Goal: Task Accomplishment & Management: Manage account settings

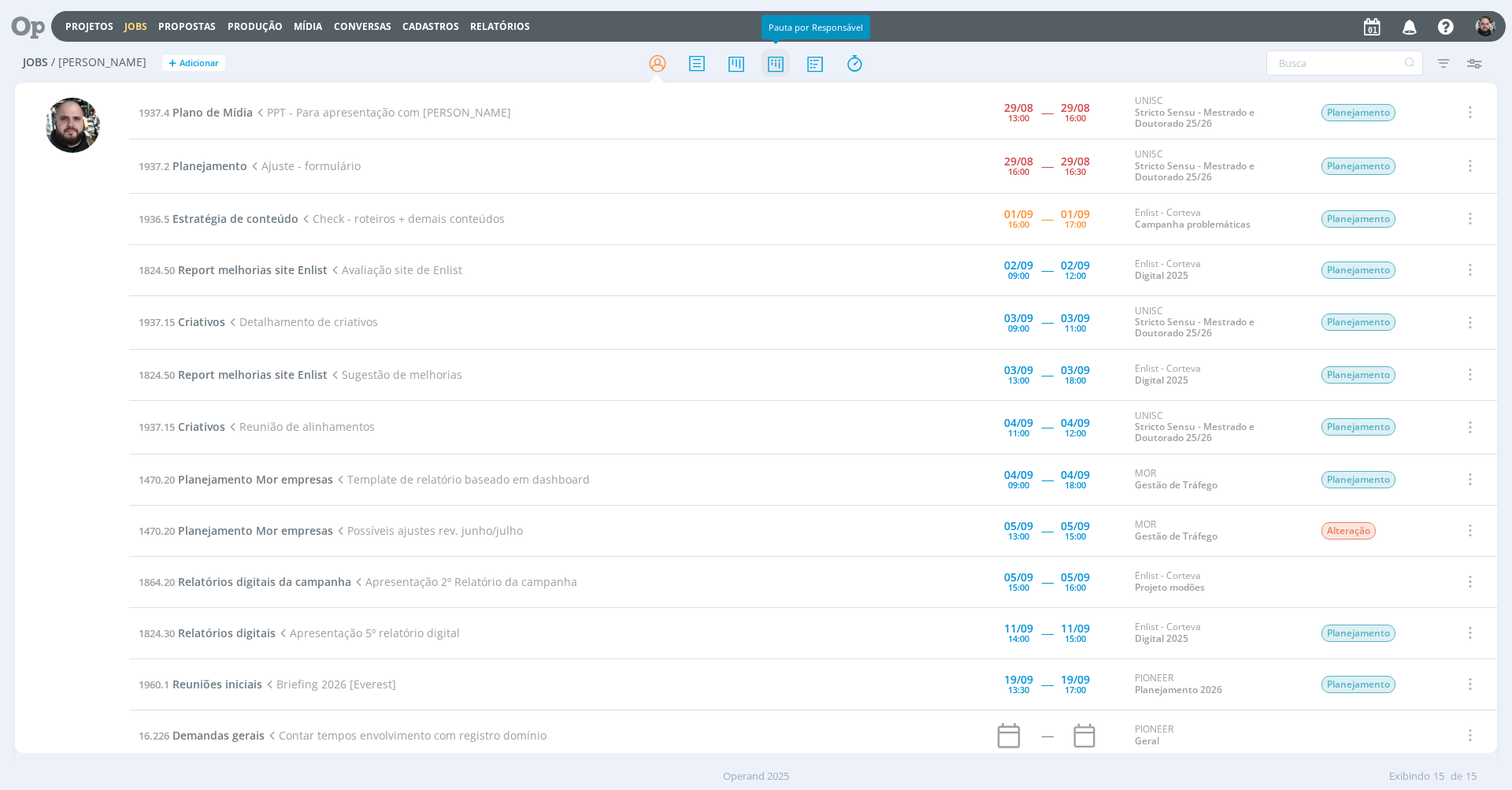
click at [772, 65] on icon at bounding box center [775, 63] width 28 height 31
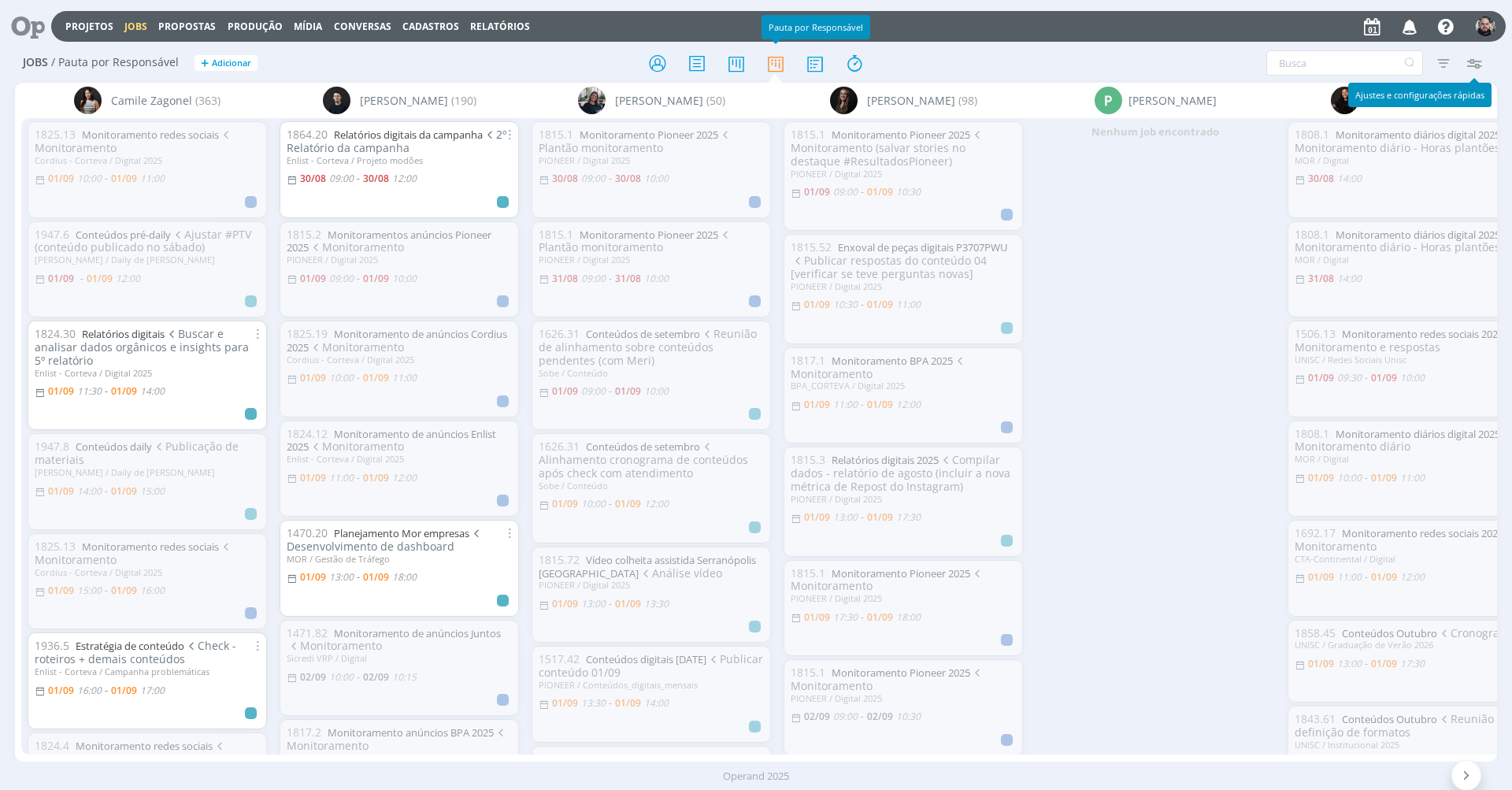
click at [1482, 67] on icon "button" at bounding box center [1473, 63] width 28 height 28
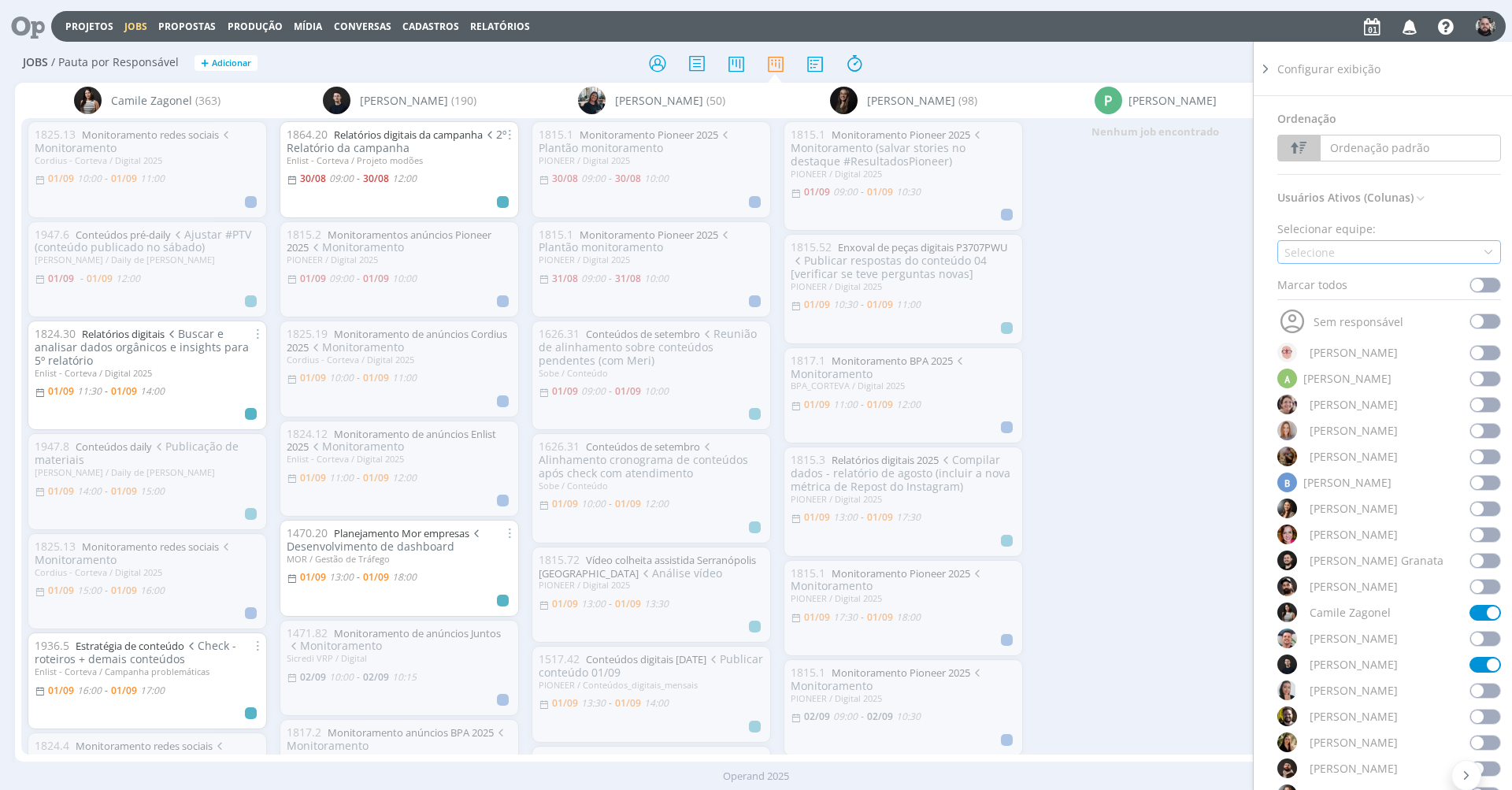
click at [1372, 242] on div "Selecione" at bounding box center [1389, 252] width 223 height 24
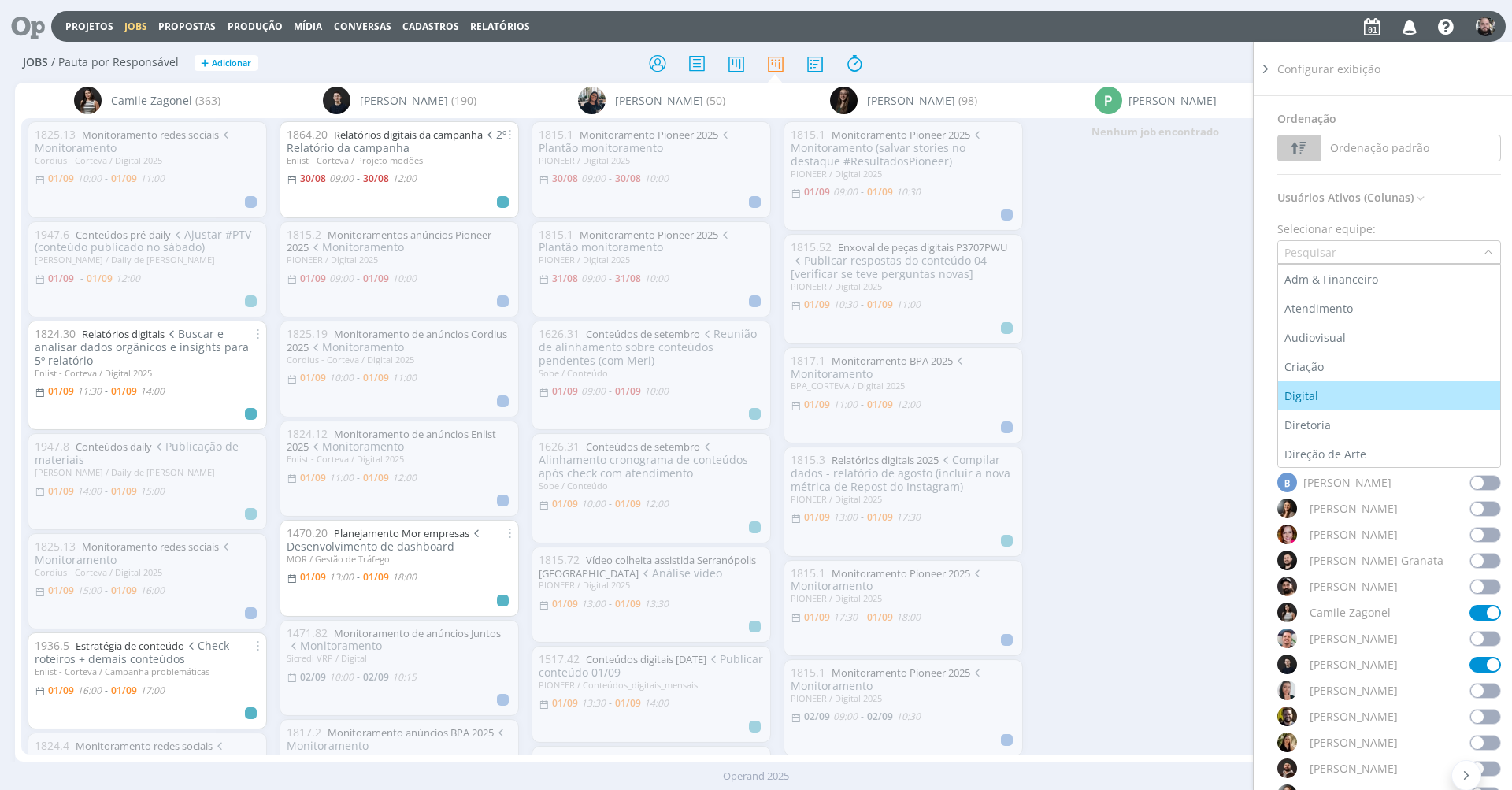
click at [1318, 391] on div "Digital" at bounding box center [1303, 395] width 37 height 17
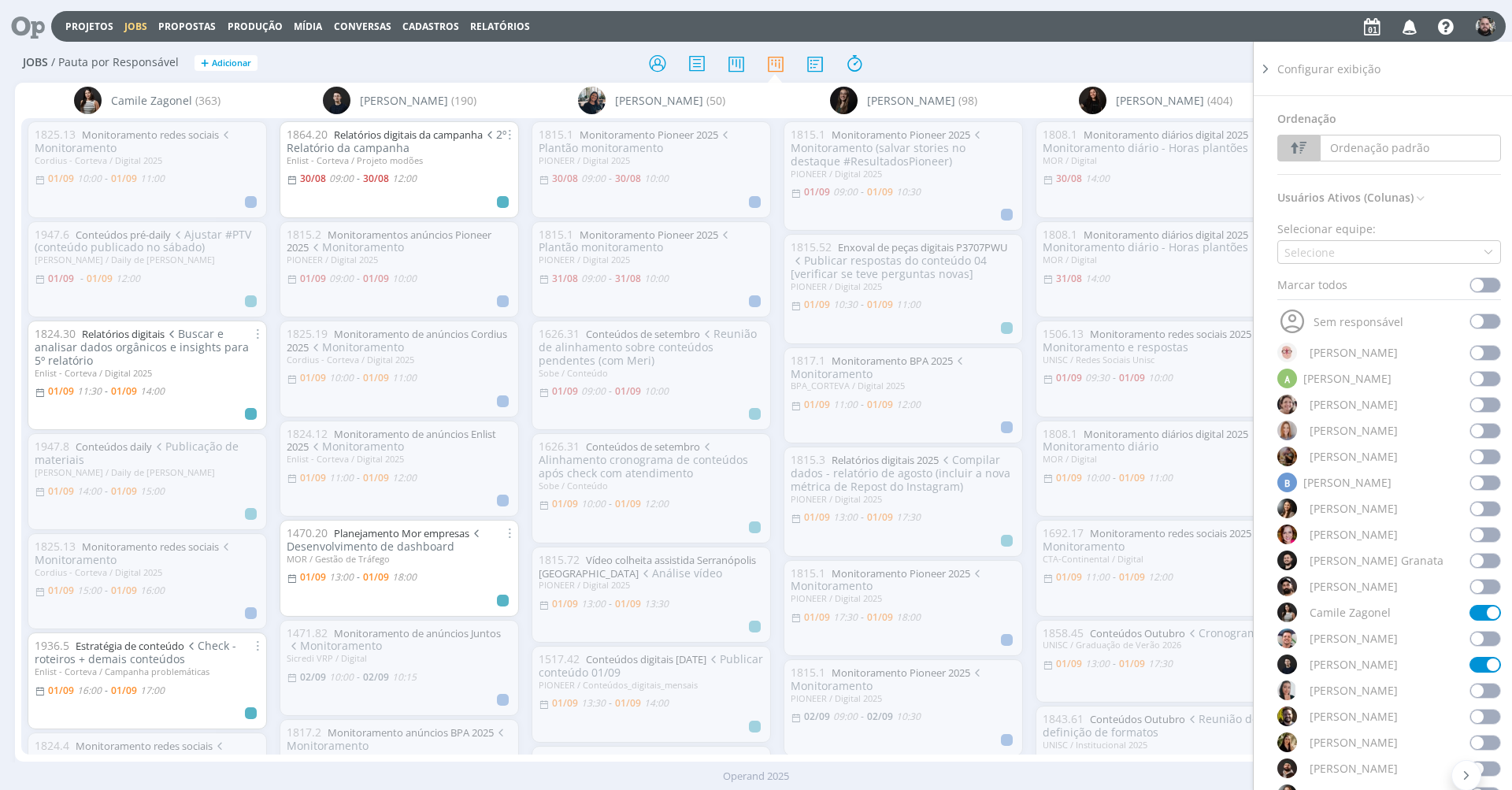
click at [1136, 70] on div "Filtrar Filtrar Limpar Tipo Jobs e Tarefas Data Personalizado a Situação dos jo…" at bounding box center [1251, 63] width 478 height 25
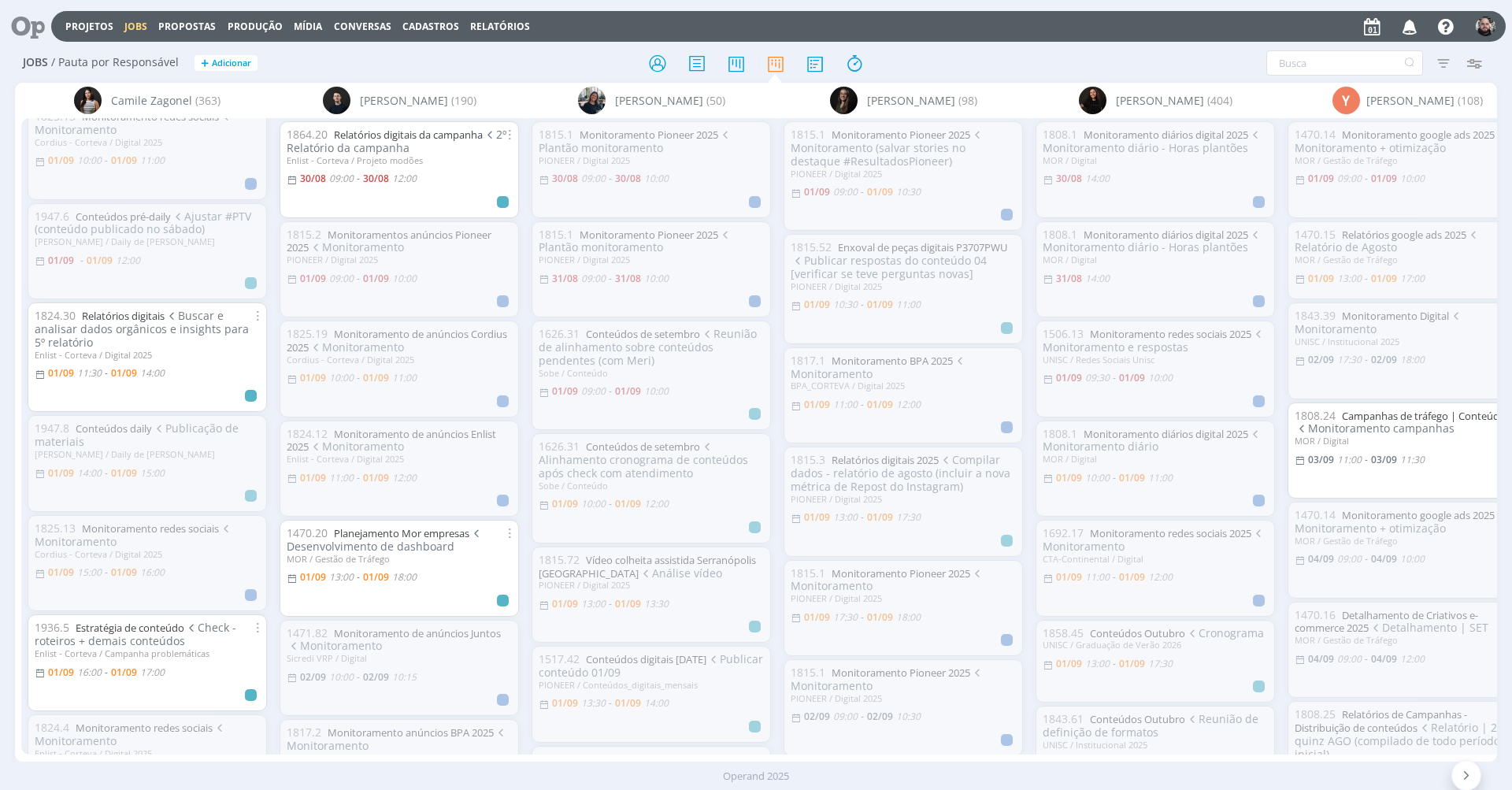
scroll to position [21, 0]
click at [485, 72] on h2 "Jobs / Pauta por Responsável + Adicionar" at bounding box center [262, 60] width 478 height 33
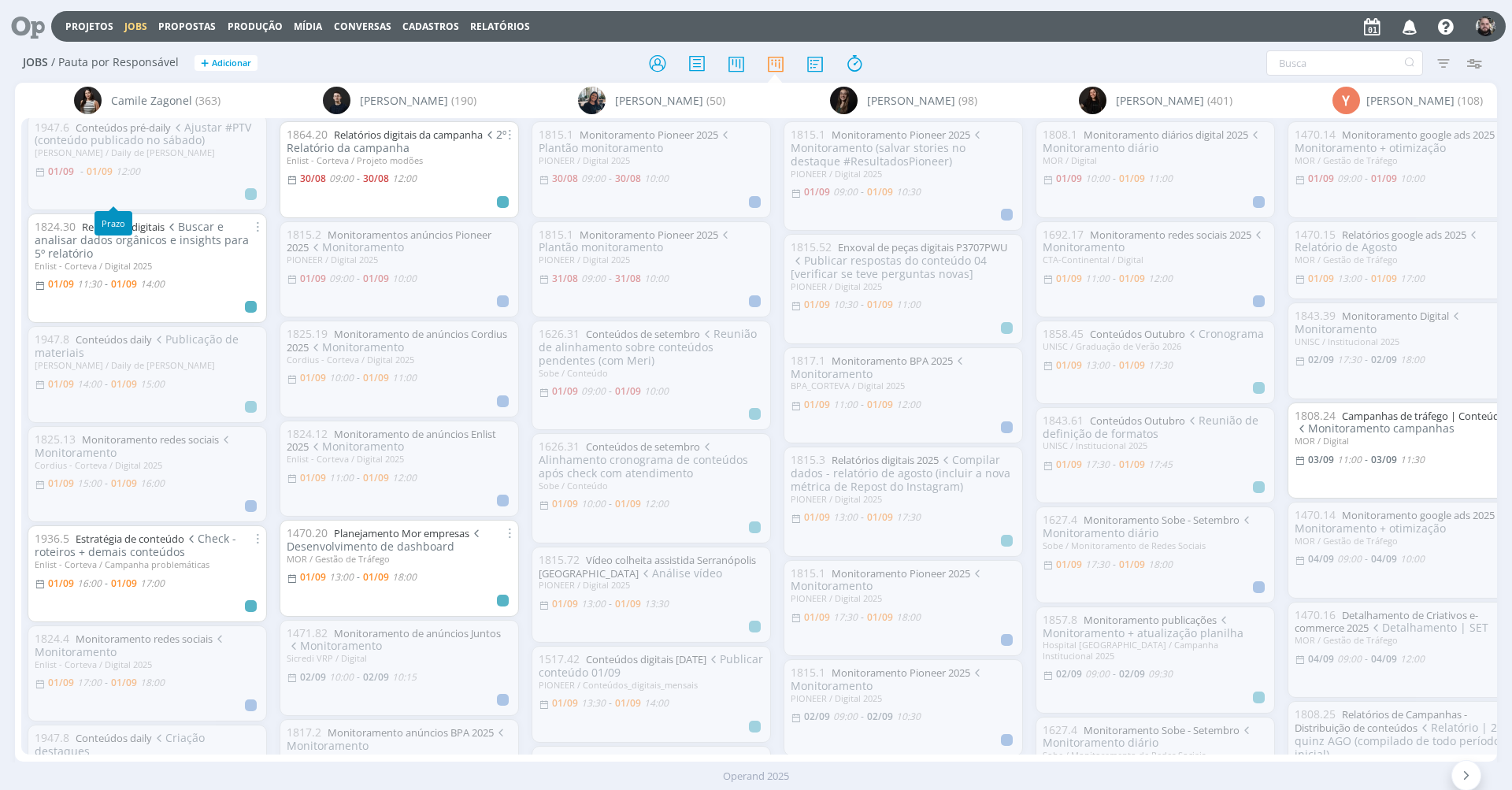
scroll to position [0, 0]
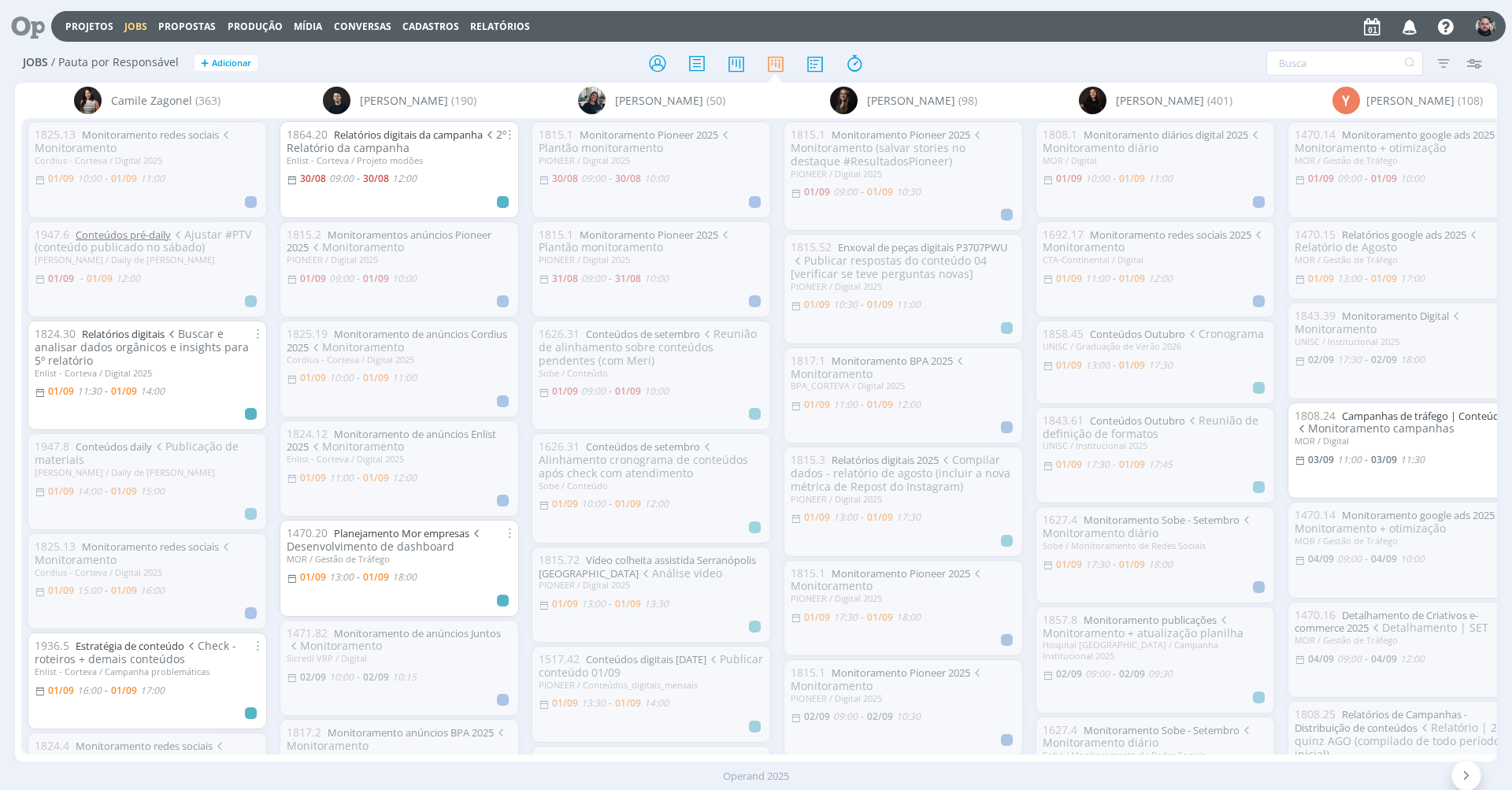
click at [144, 231] on link "Conteúdos pré-daily" at bounding box center [124, 234] width 96 height 14
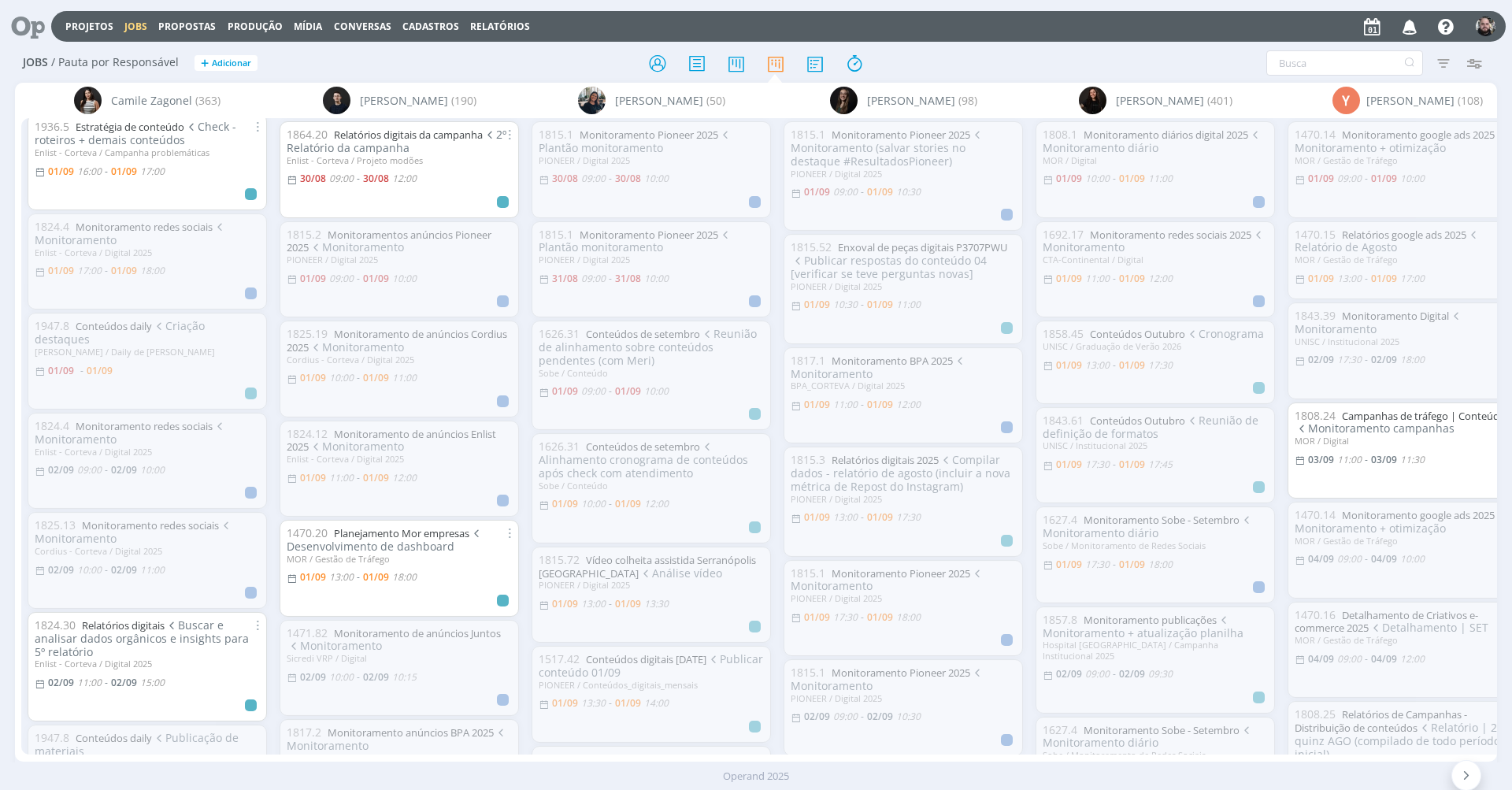
scroll to position [547, 0]
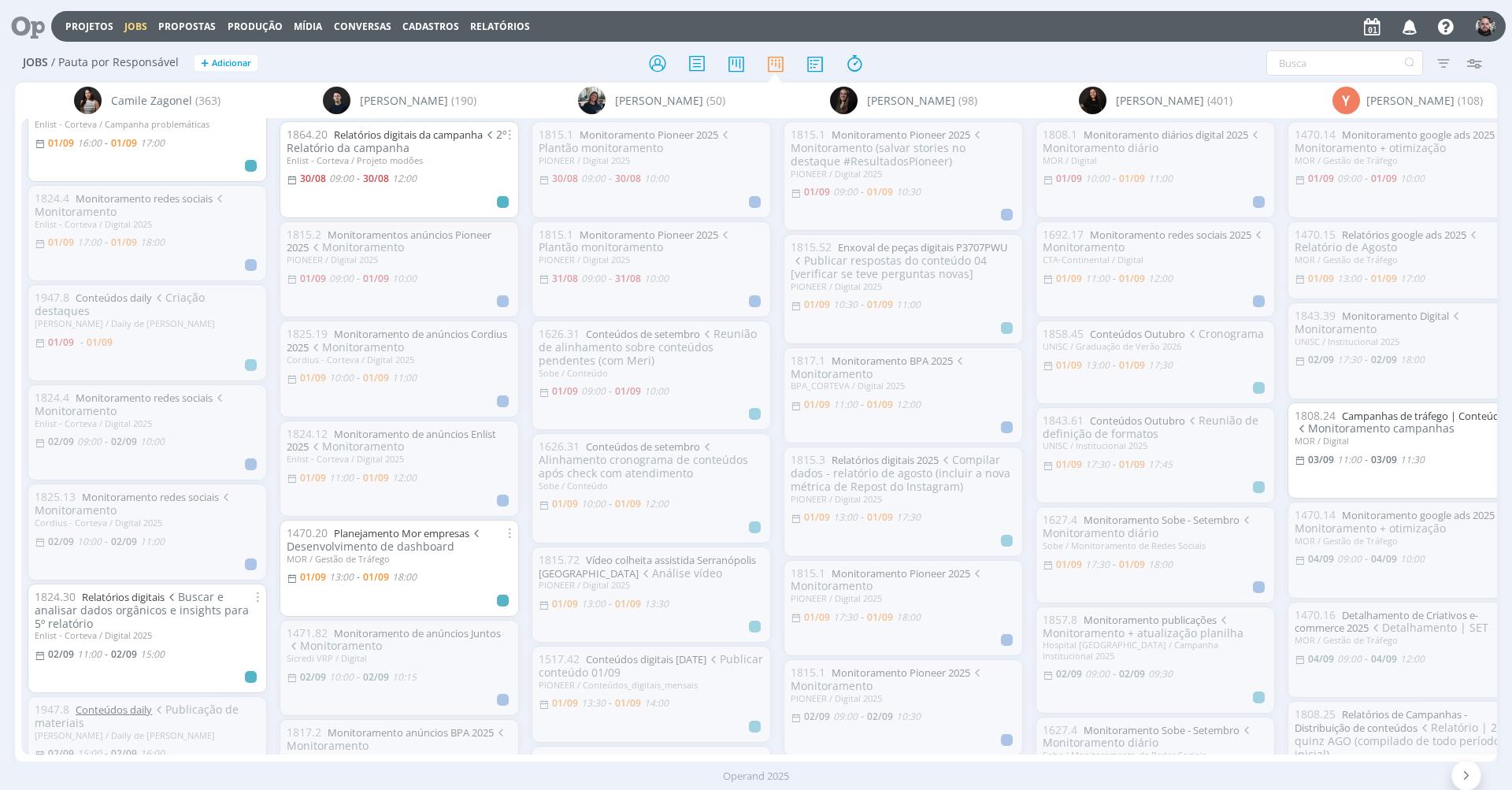
click at [135, 702] on link "Conteúdos daily" at bounding box center [114, 709] width 77 height 14
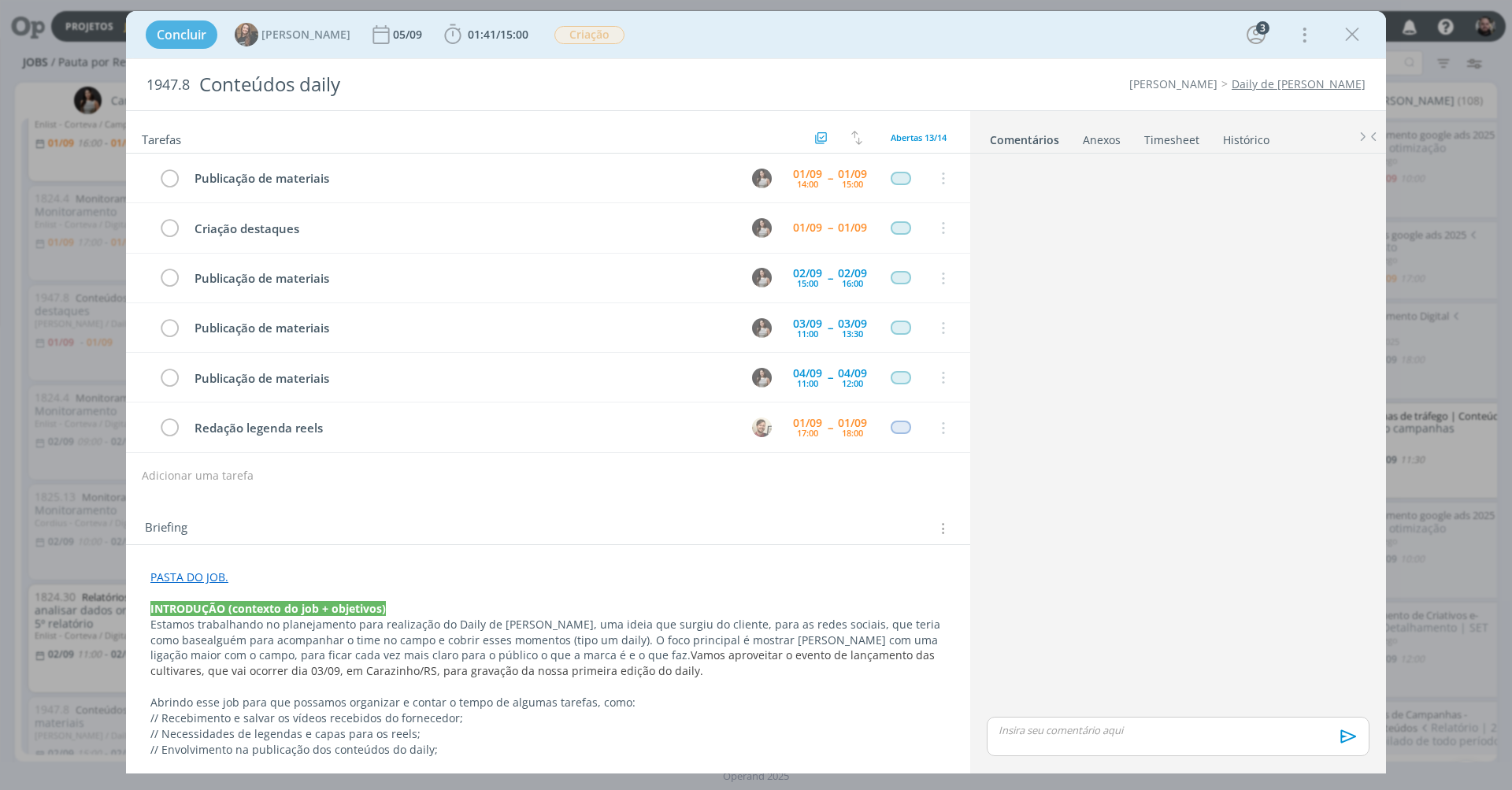
scroll to position [50, 0]
click at [1348, 33] on icon "dialog" at bounding box center [1353, 35] width 24 height 24
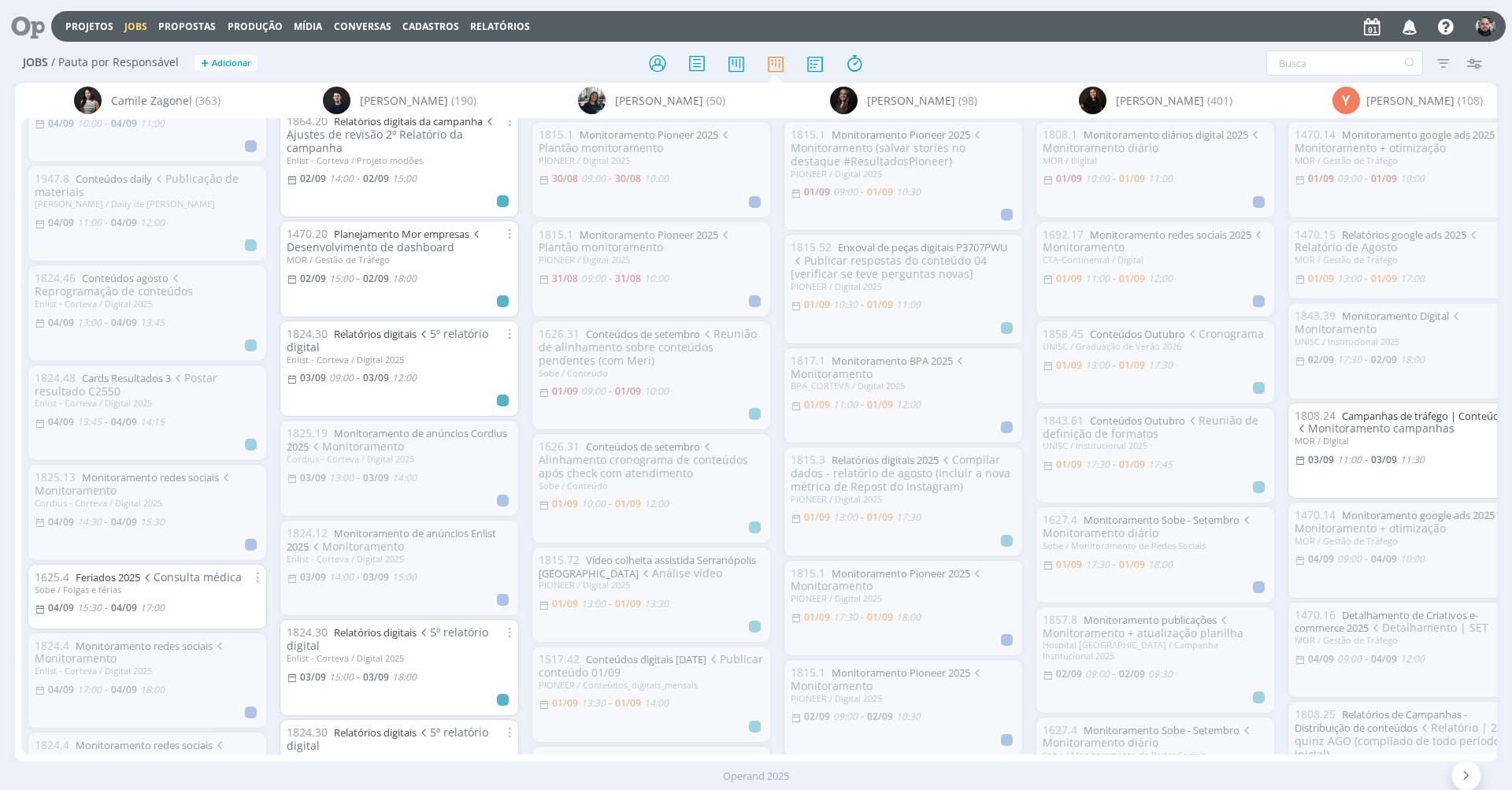
scroll to position [94, 0]
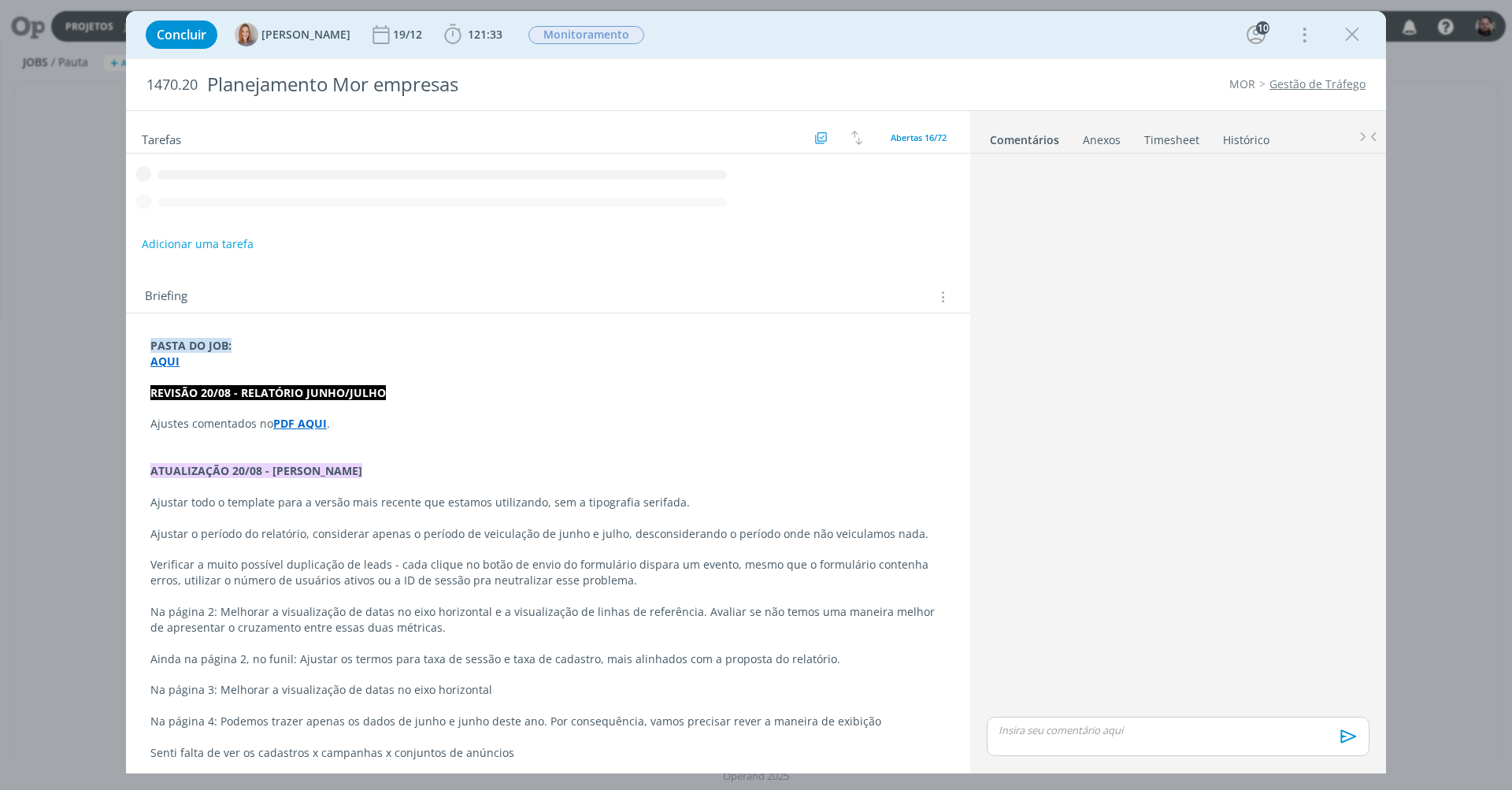
scroll to position [1268, 0]
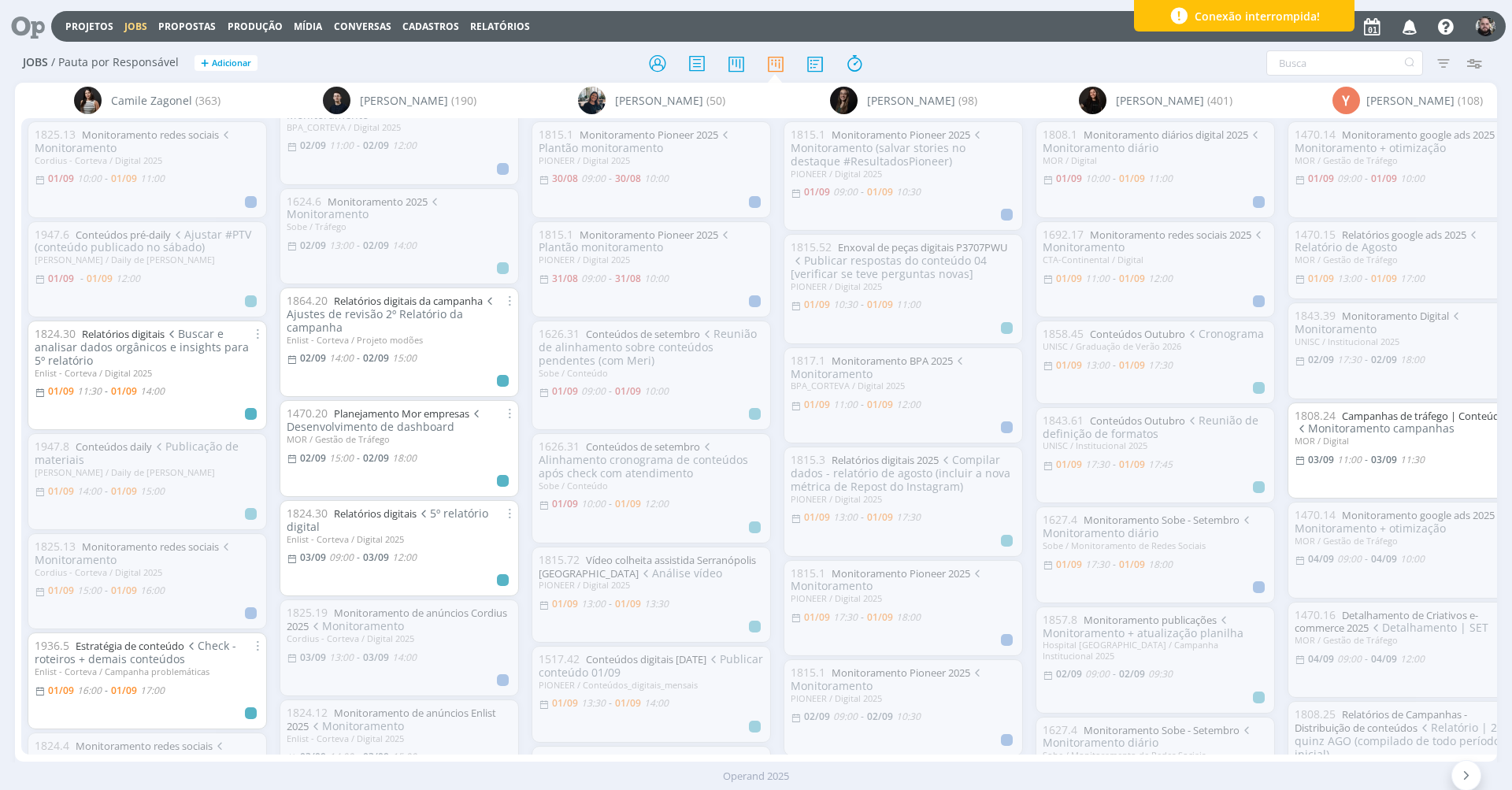
scroll to position [764, 0]
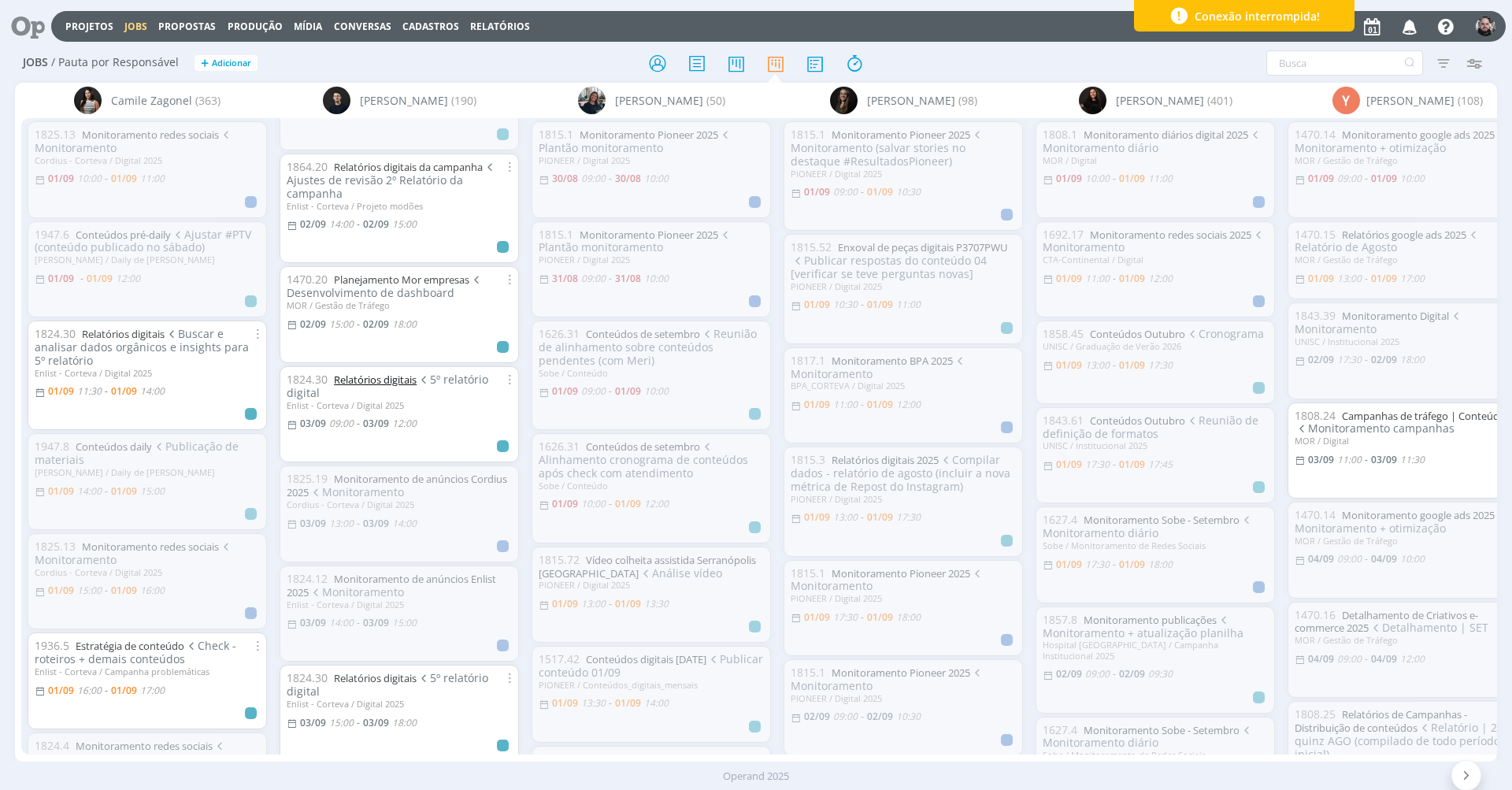
click at [388, 373] on link "Relatórios digitais" at bounding box center [375, 380] width 83 height 14
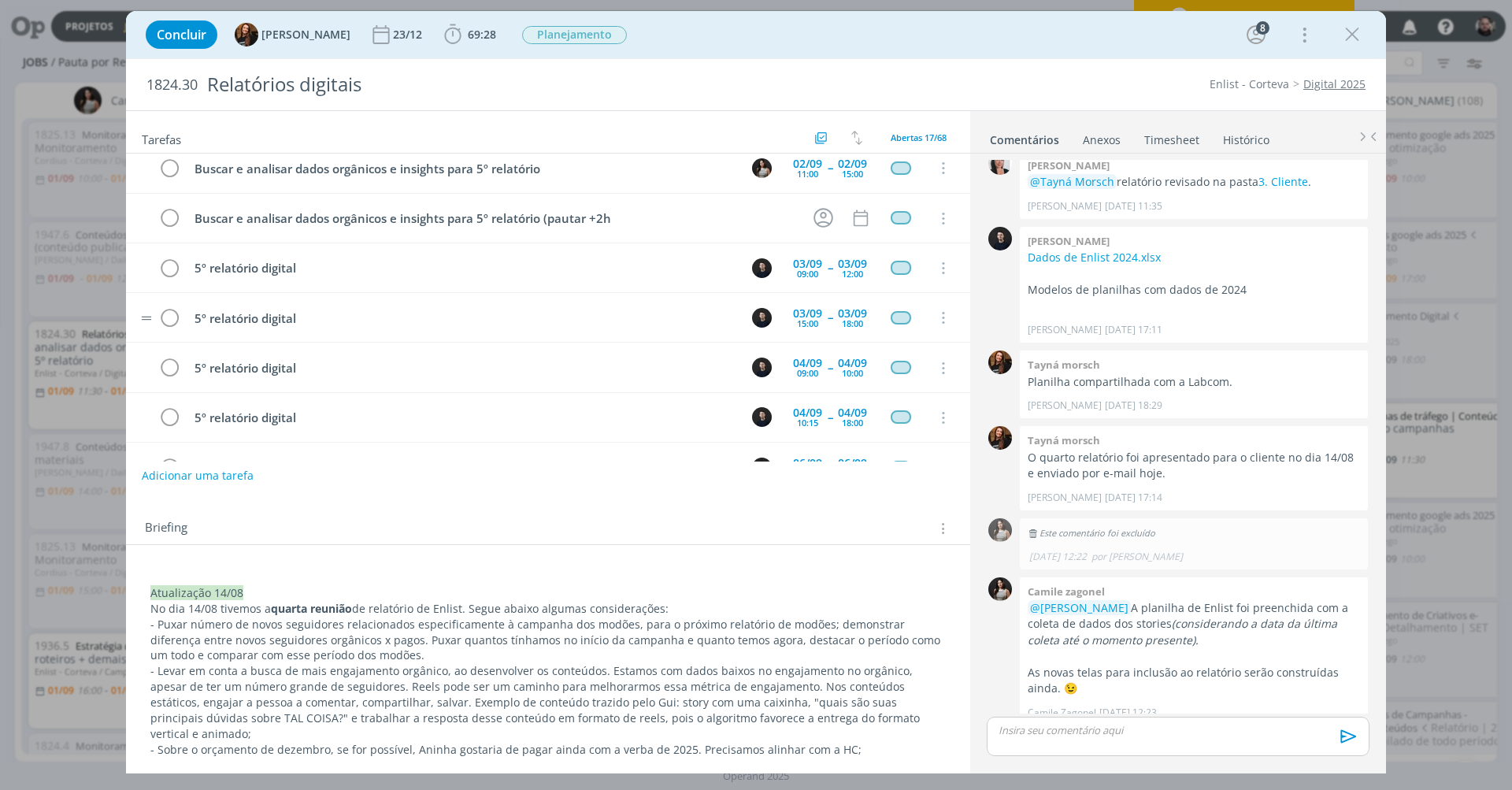
scroll to position [81, 0]
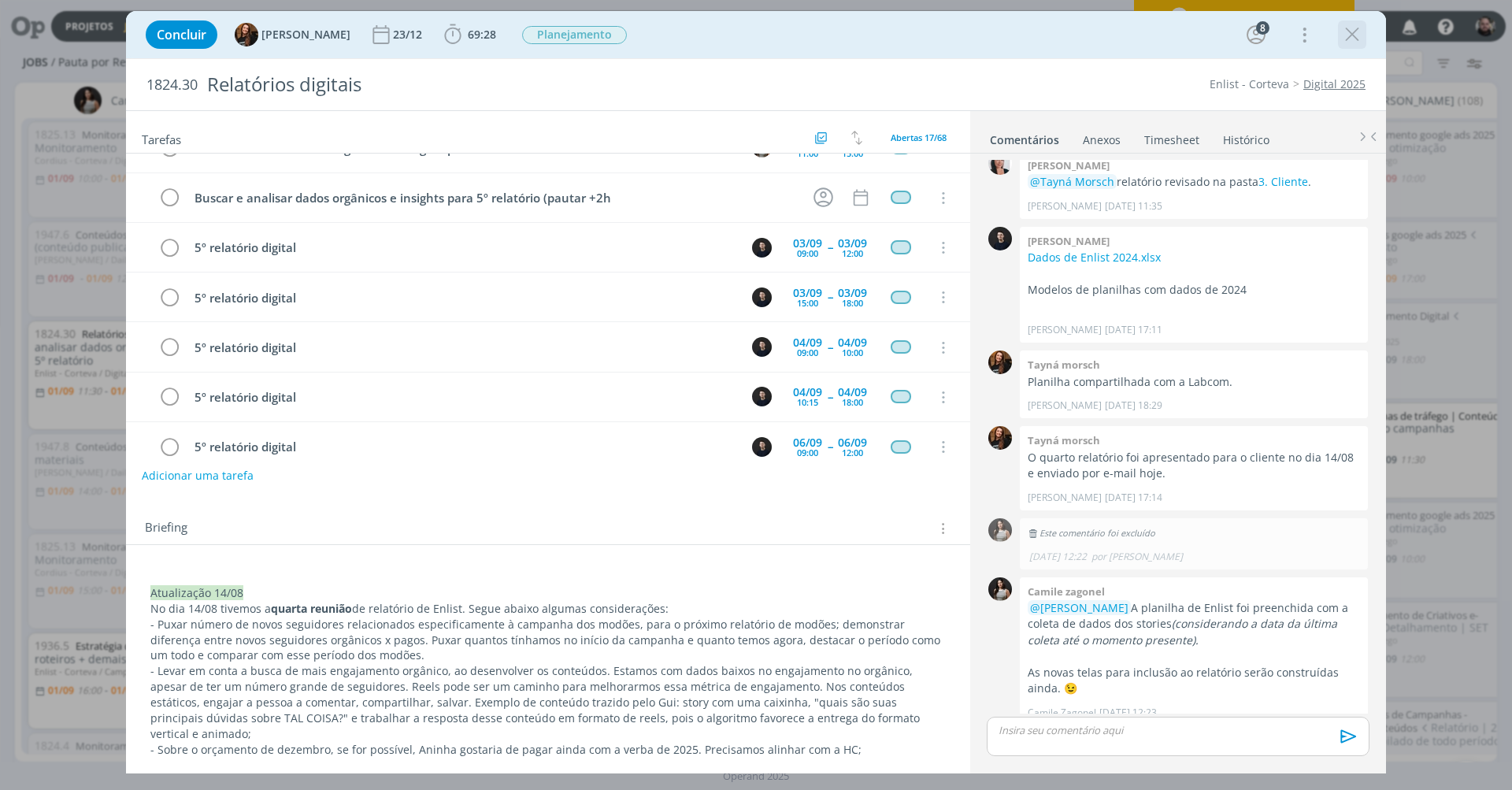
click at [1350, 33] on icon "dialog" at bounding box center [1353, 35] width 24 height 24
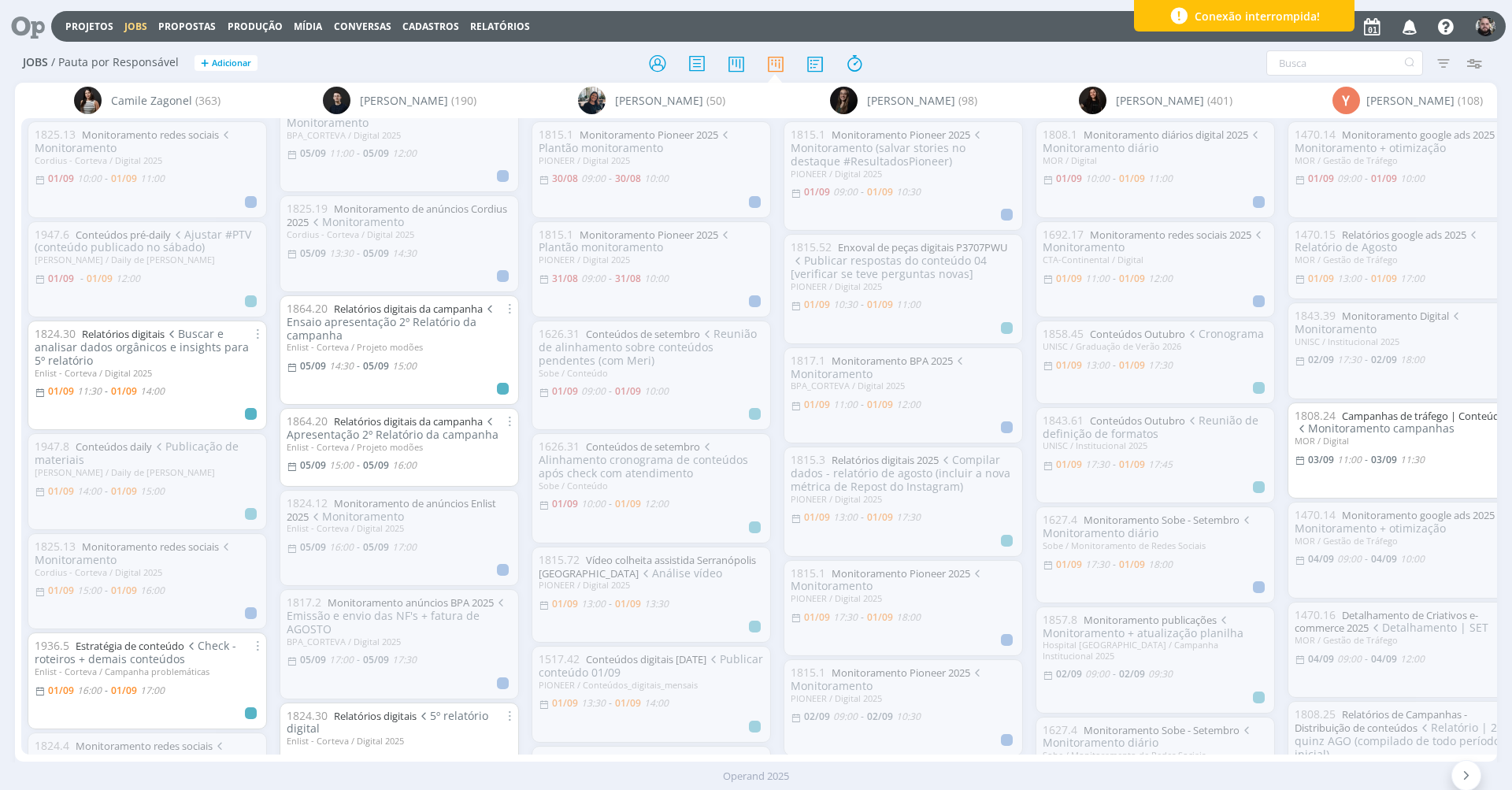
scroll to position [1828, 0]
click at [424, 417] on link "Relatórios digitais da campanha" at bounding box center [408, 424] width 149 height 14
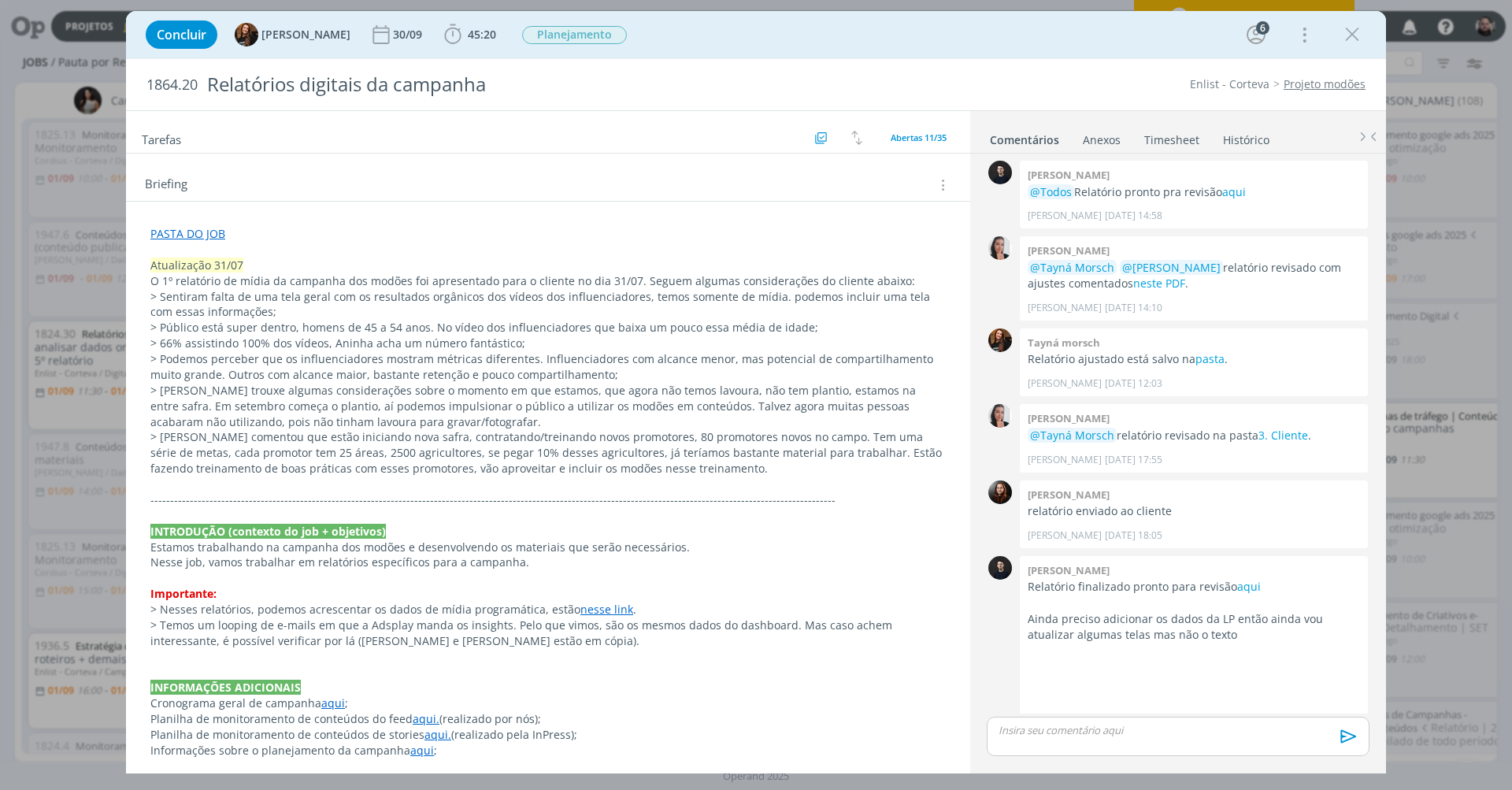
scroll to position [15, 0]
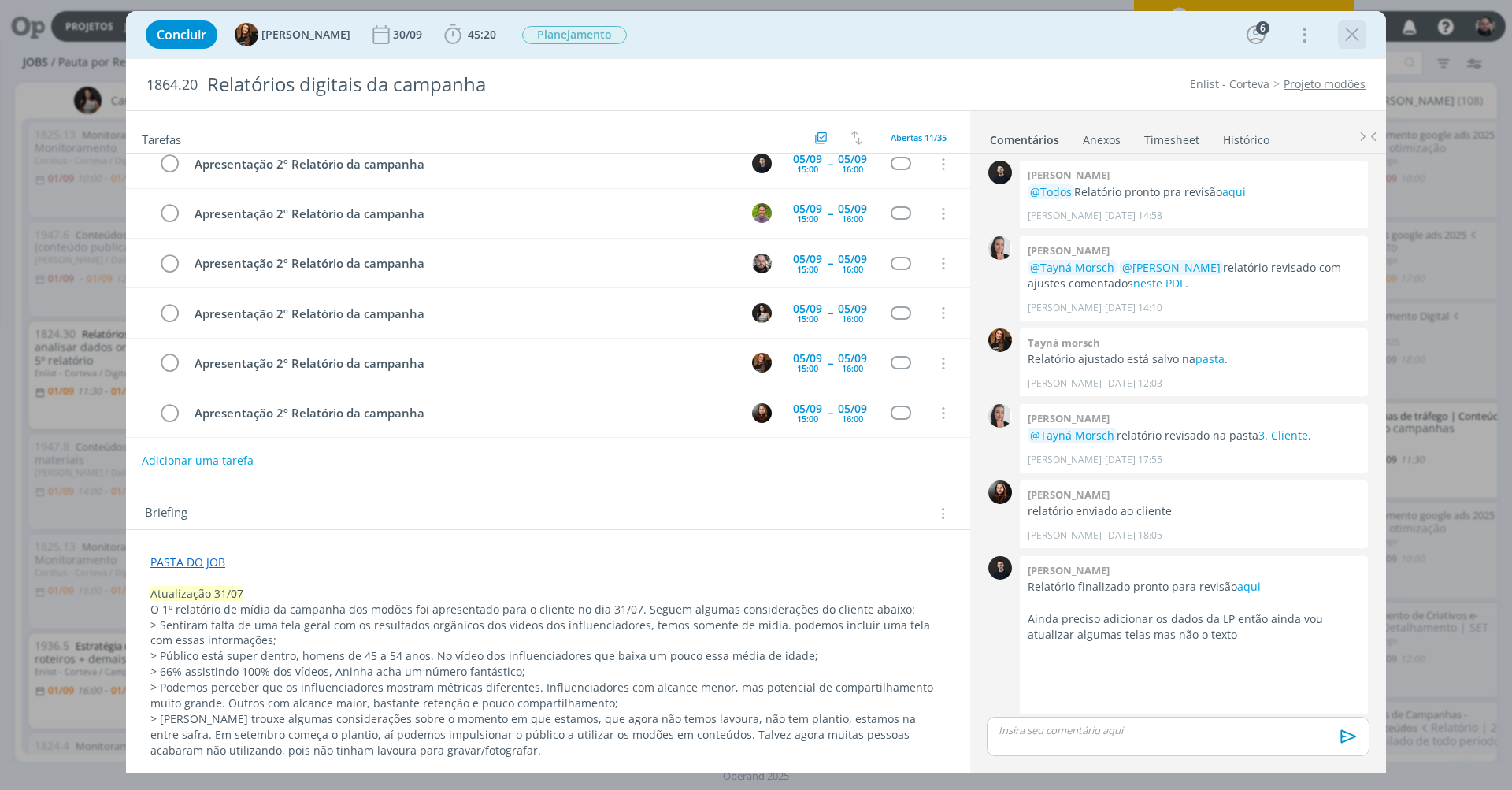
click at [1351, 34] on icon "dialog" at bounding box center [1353, 35] width 24 height 24
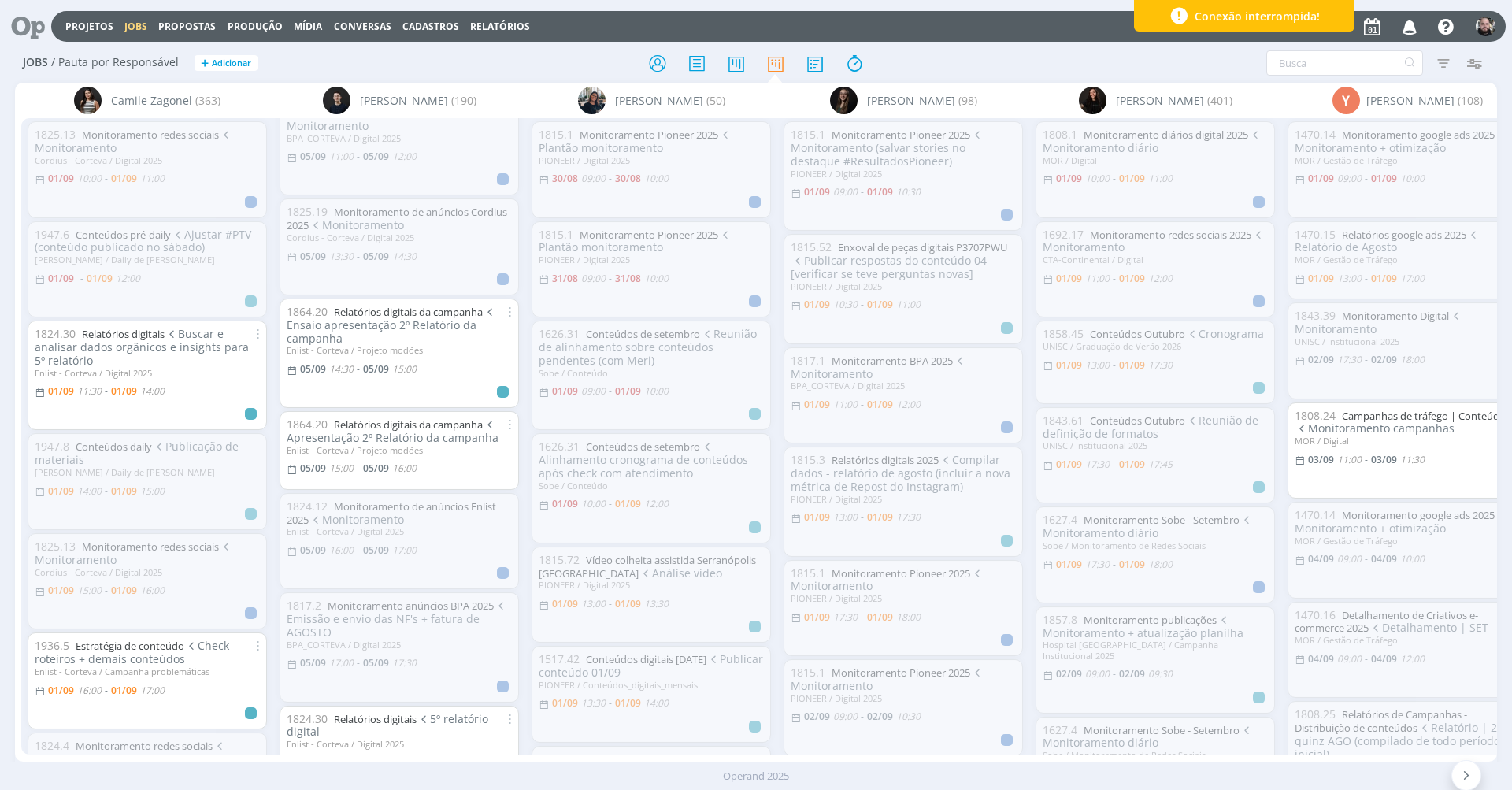
click at [971, 42] on div "Projetos Jobs Propostas Produção [GEOGRAPHIC_DATA] Conversas Cadastros Relatóri…" at bounding box center [777, 26] width 1454 height 31
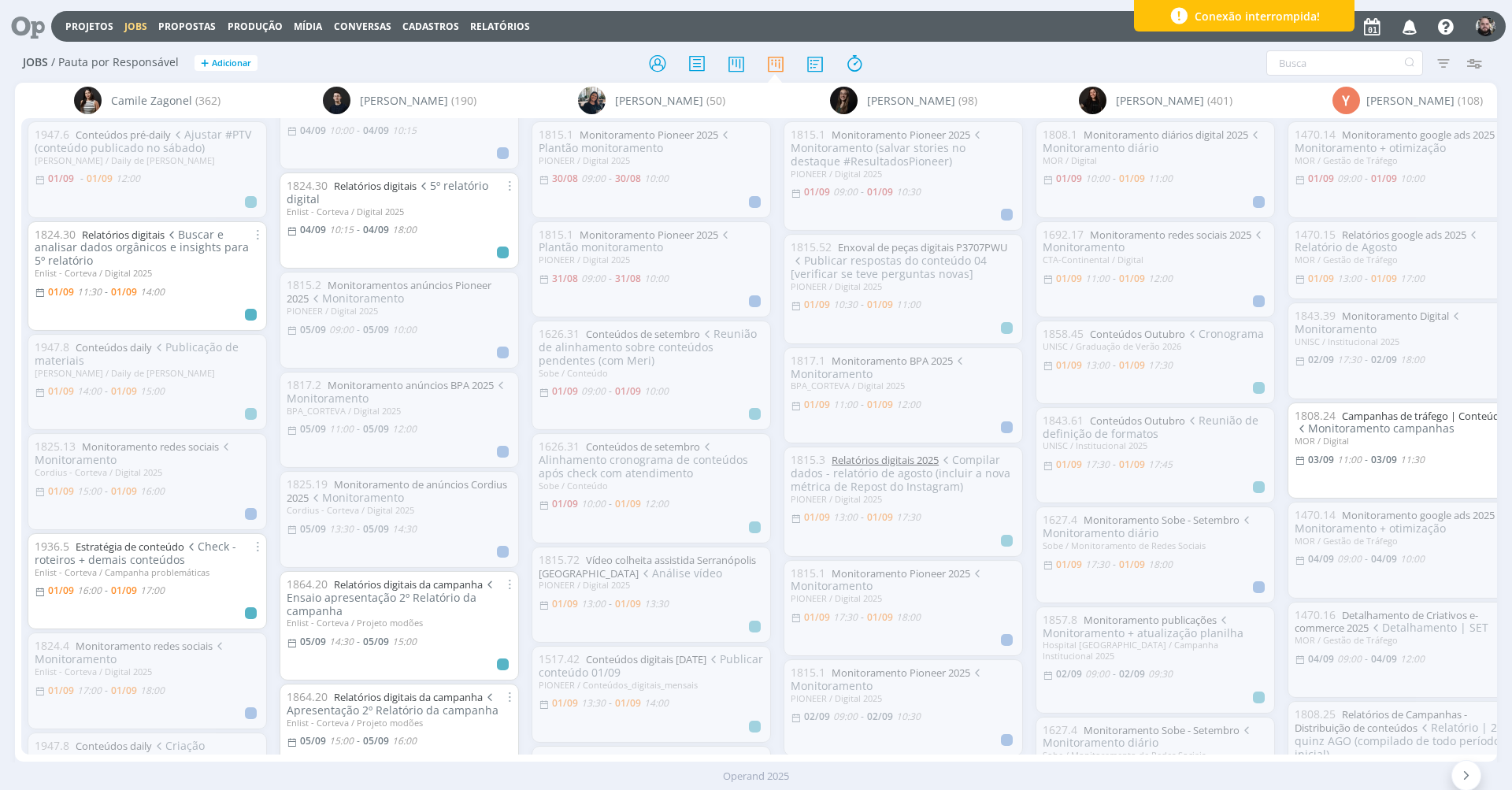
click at [899, 452] on link "Relatórios digitais 2025" at bounding box center [884, 459] width 107 height 14
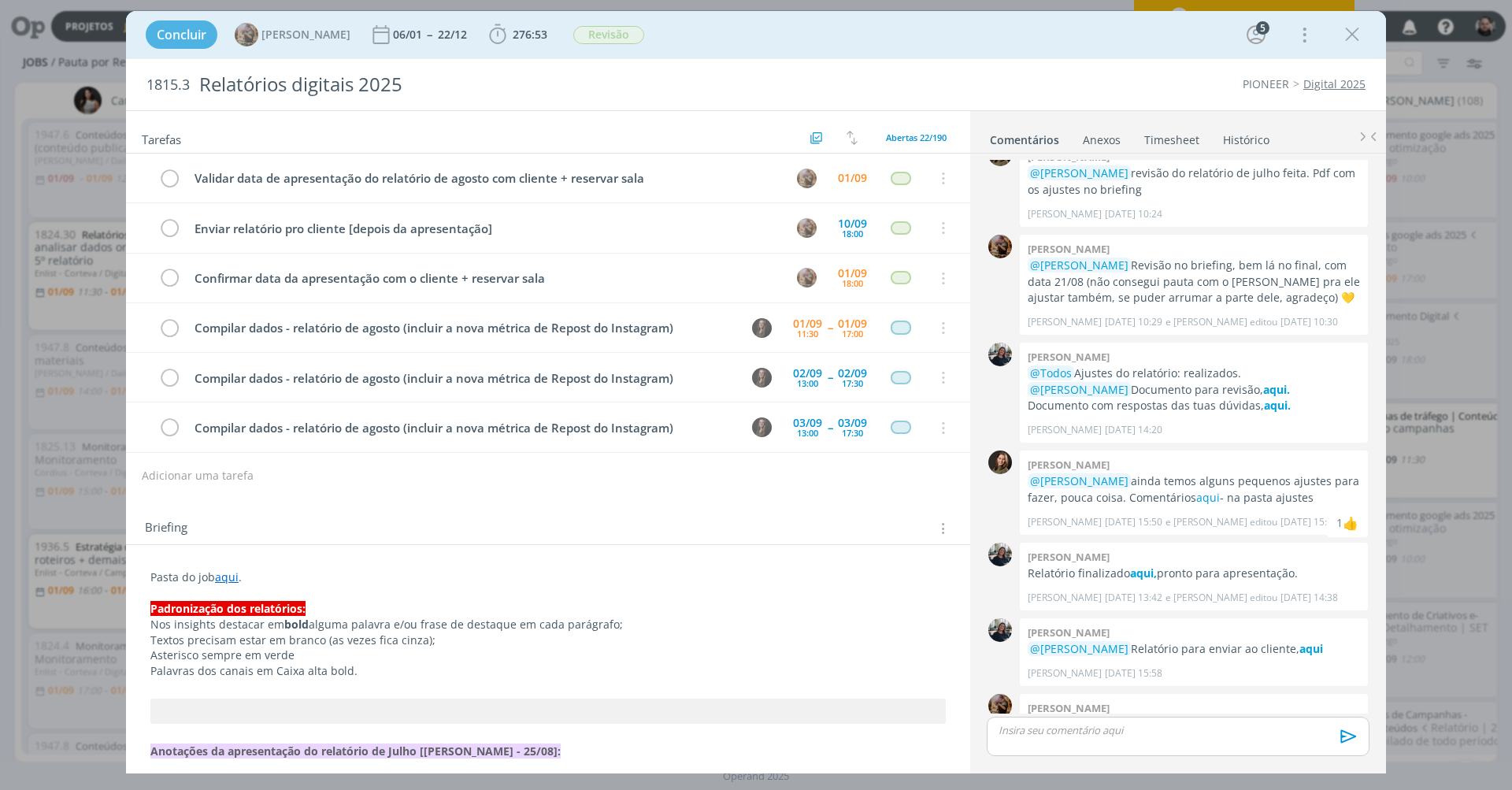
scroll to position [99, 0]
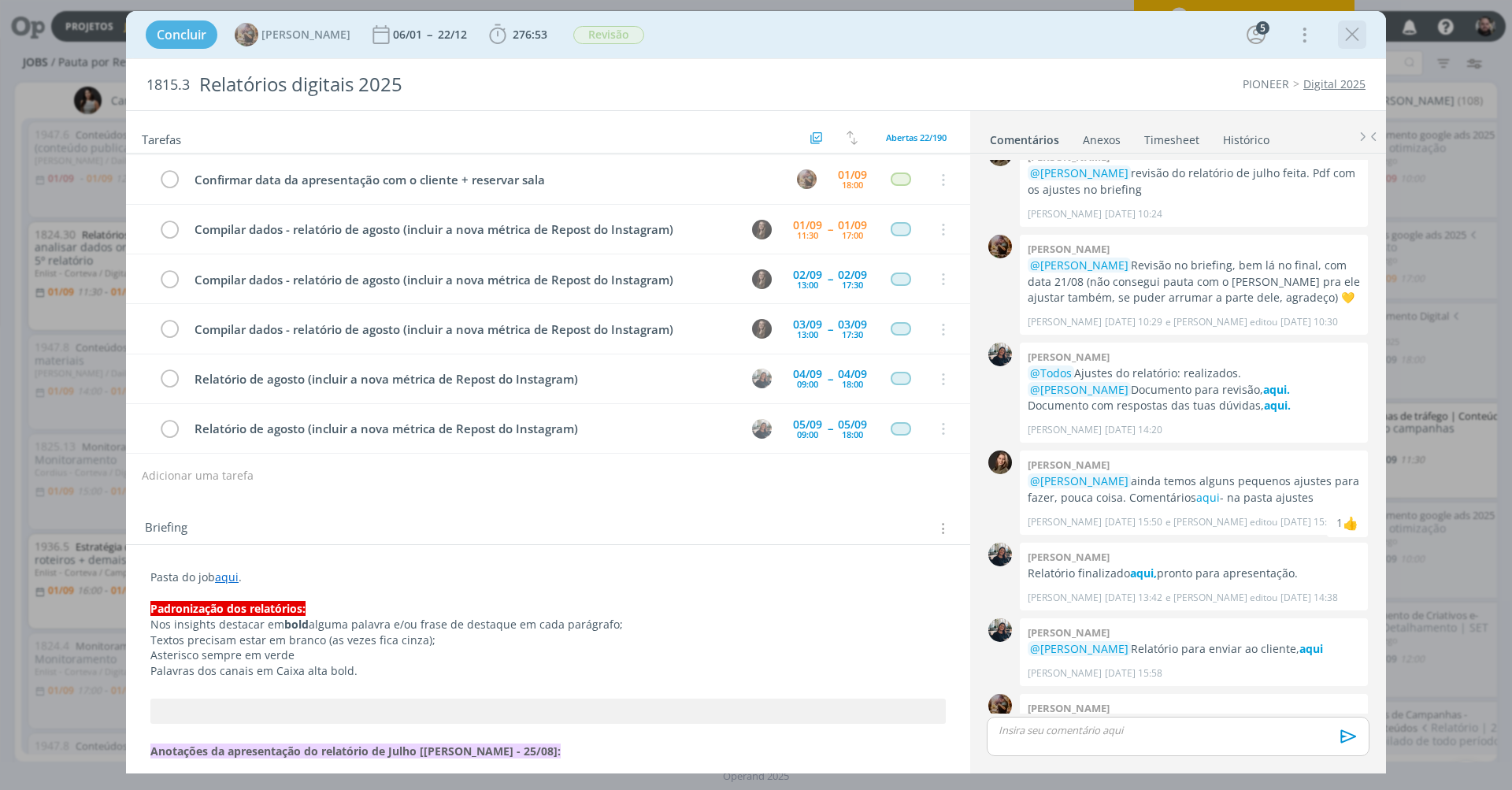
click at [1354, 34] on icon "dialog" at bounding box center [1353, 35] width 24 height 24
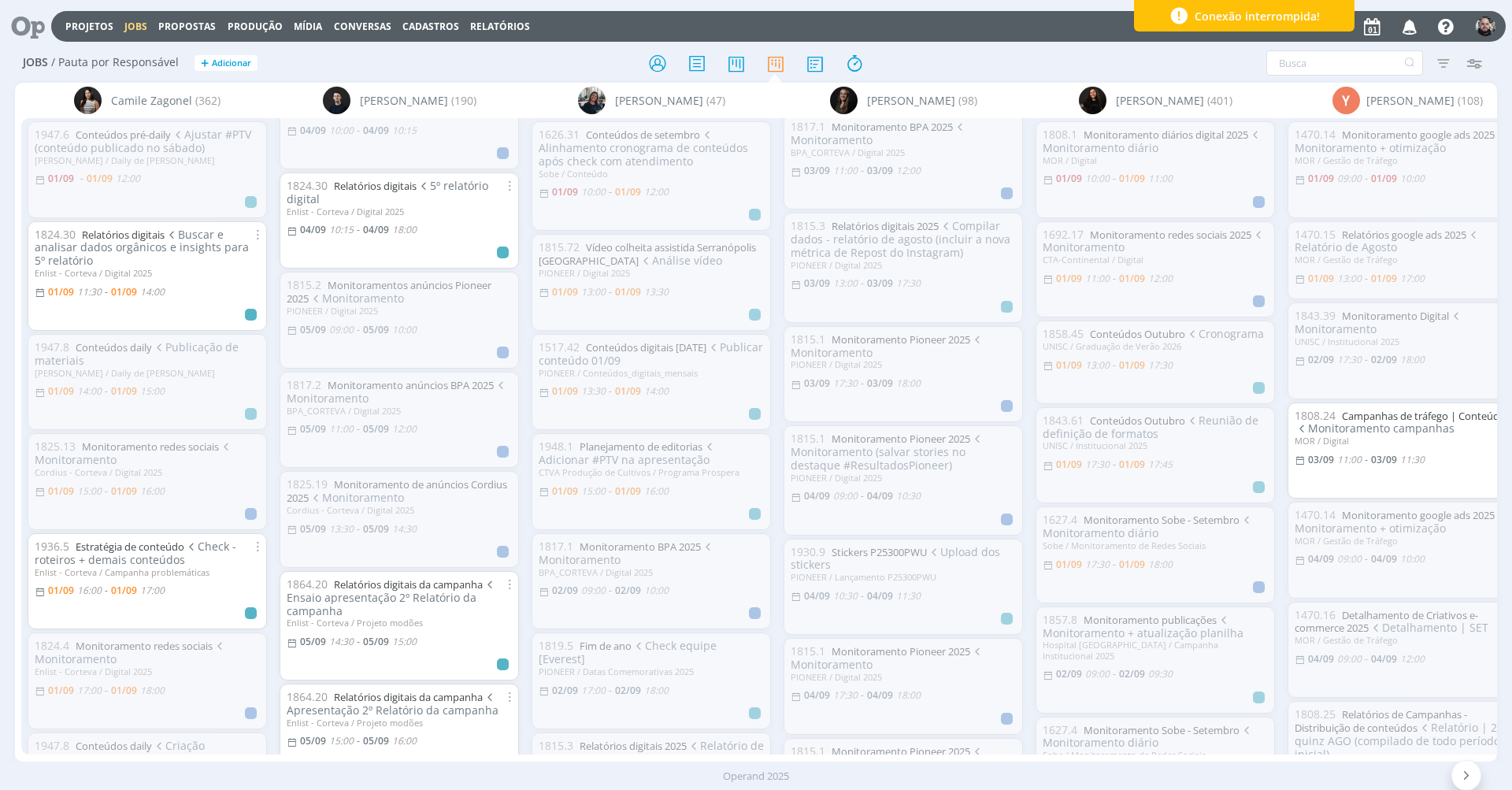
scroll to position [131, 0]
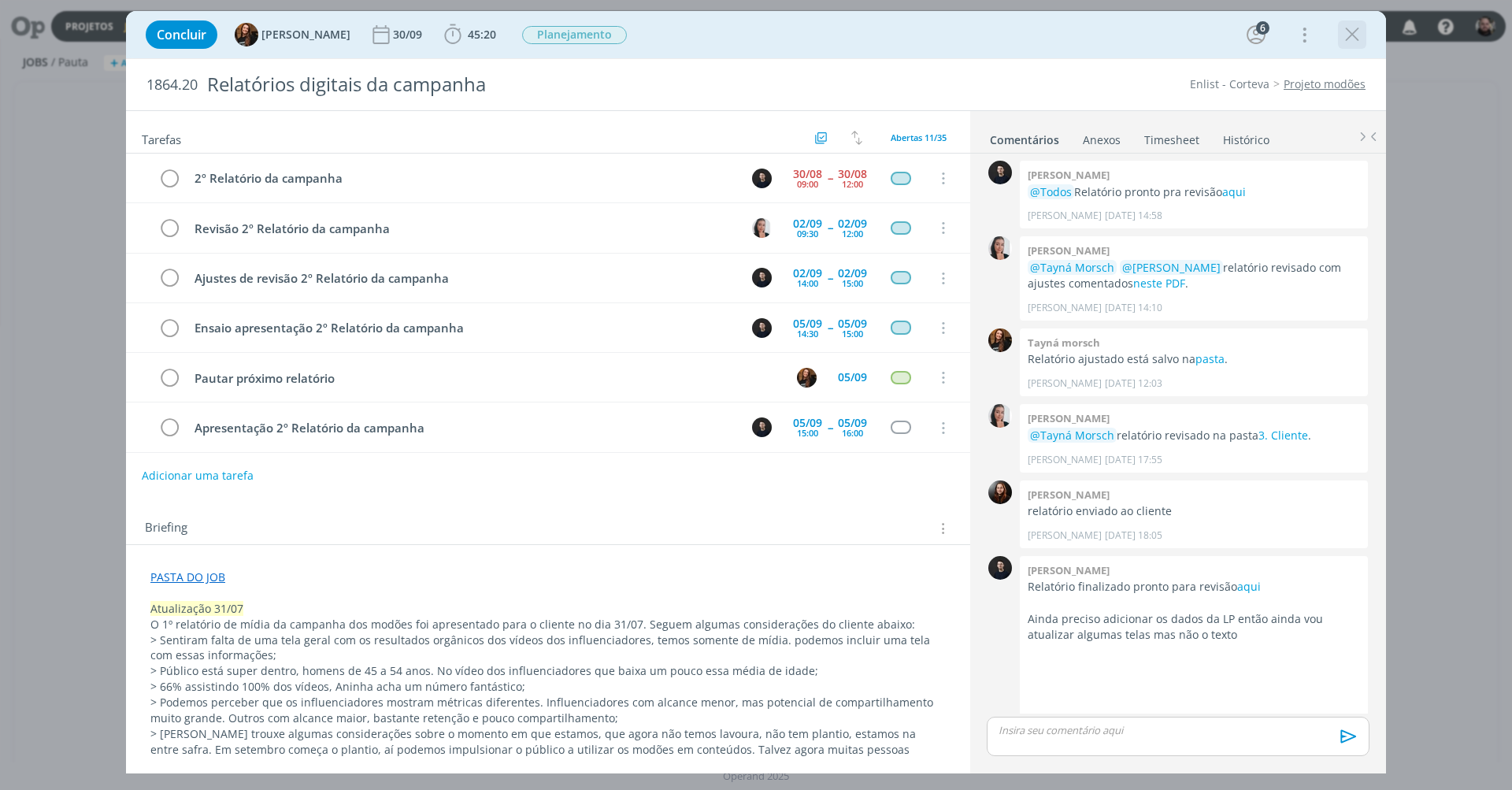
click at [1350, 35] on icon "dialog" at bounding box center [1353, 35] width 24 height 24
click at [1350, 35] on div at bounding box center [756, 395] width 1512 height 790
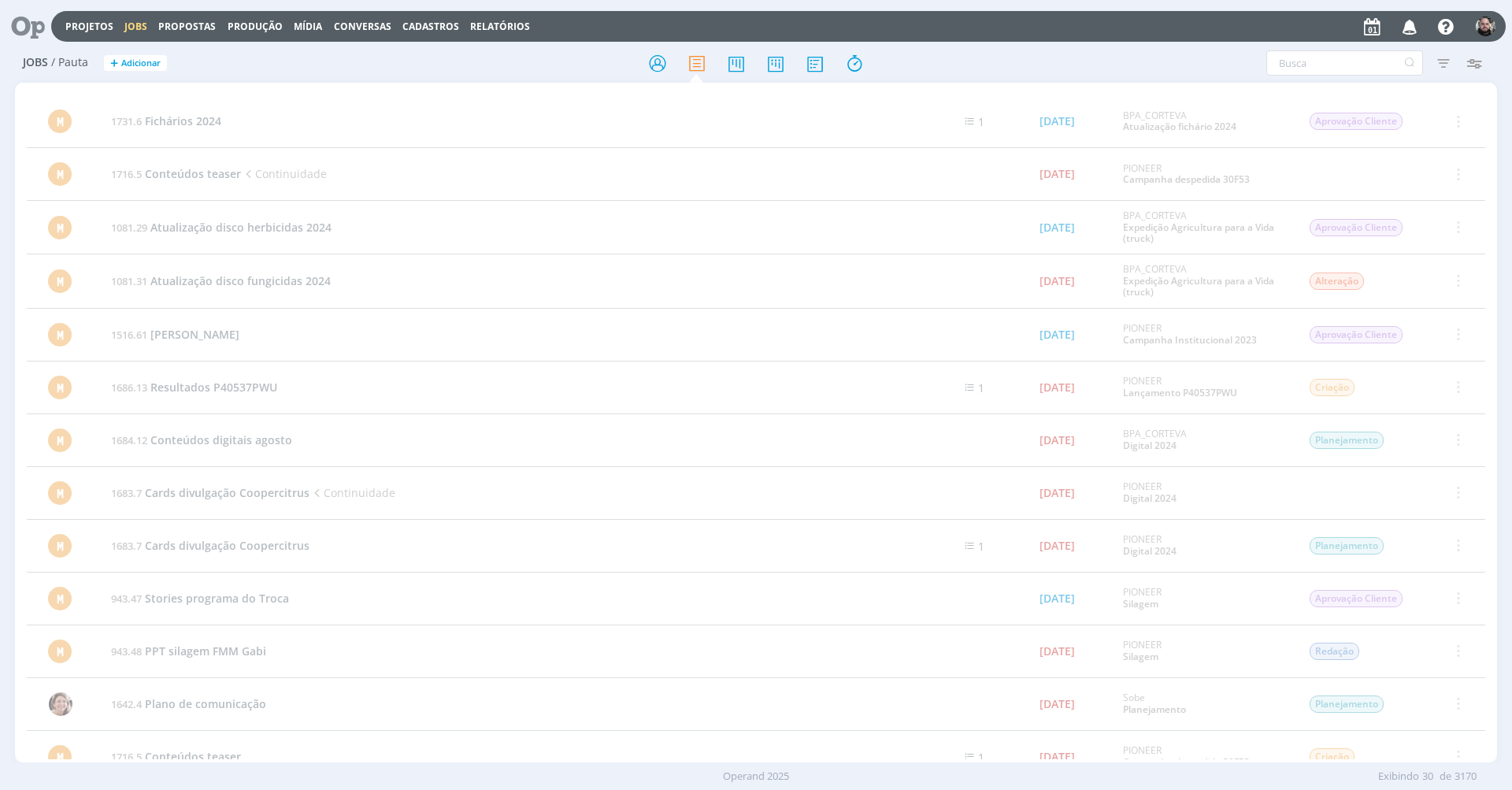
click at [1142, 19] on div "Projetos Jobs Propostas Produção [GEOGRAPHIC_DATA] Conversas Cadastros Relatóri…" at bounding box center [777, 26] width 1454 height 31
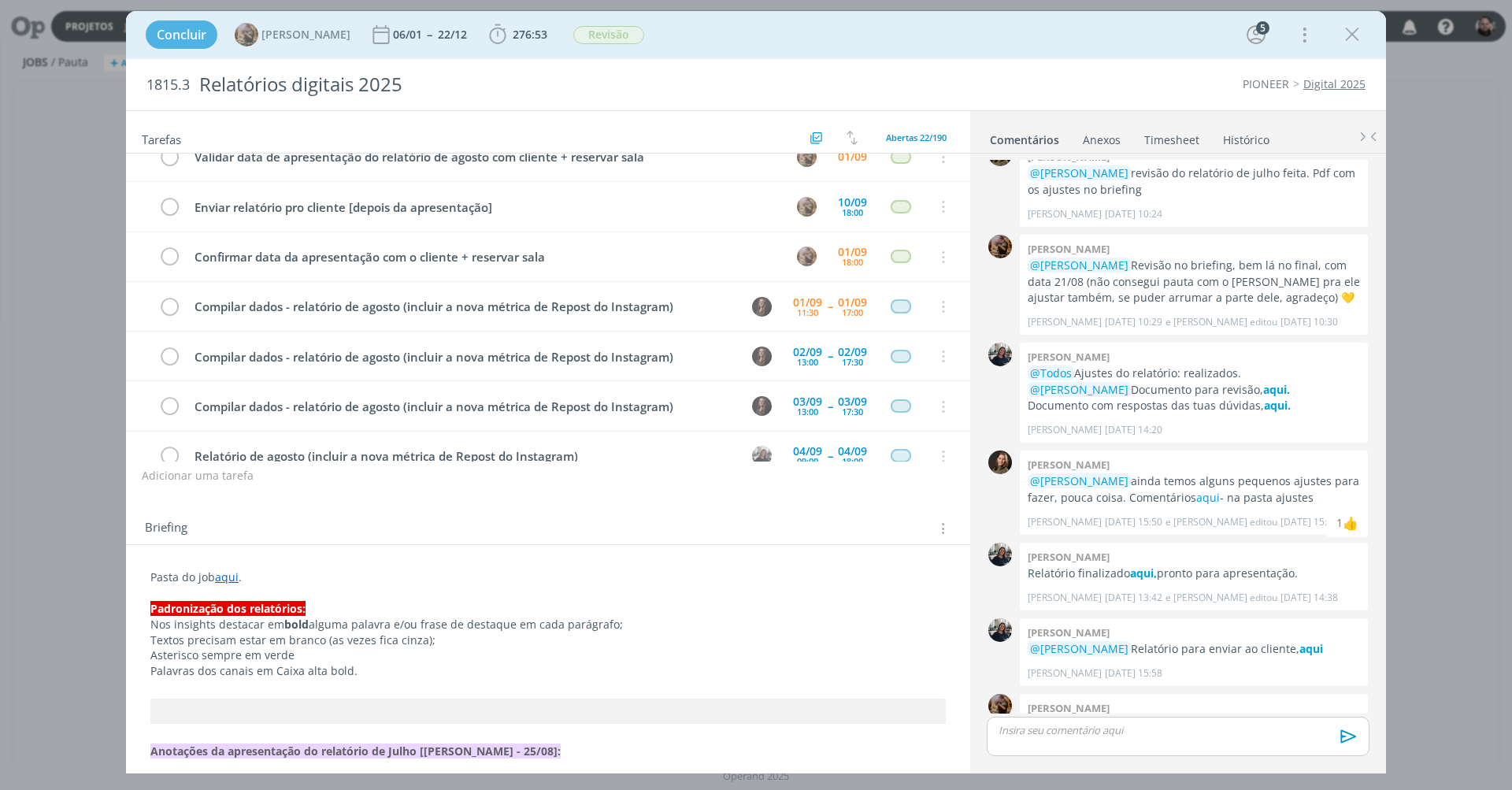
scroll to position [43, 0]
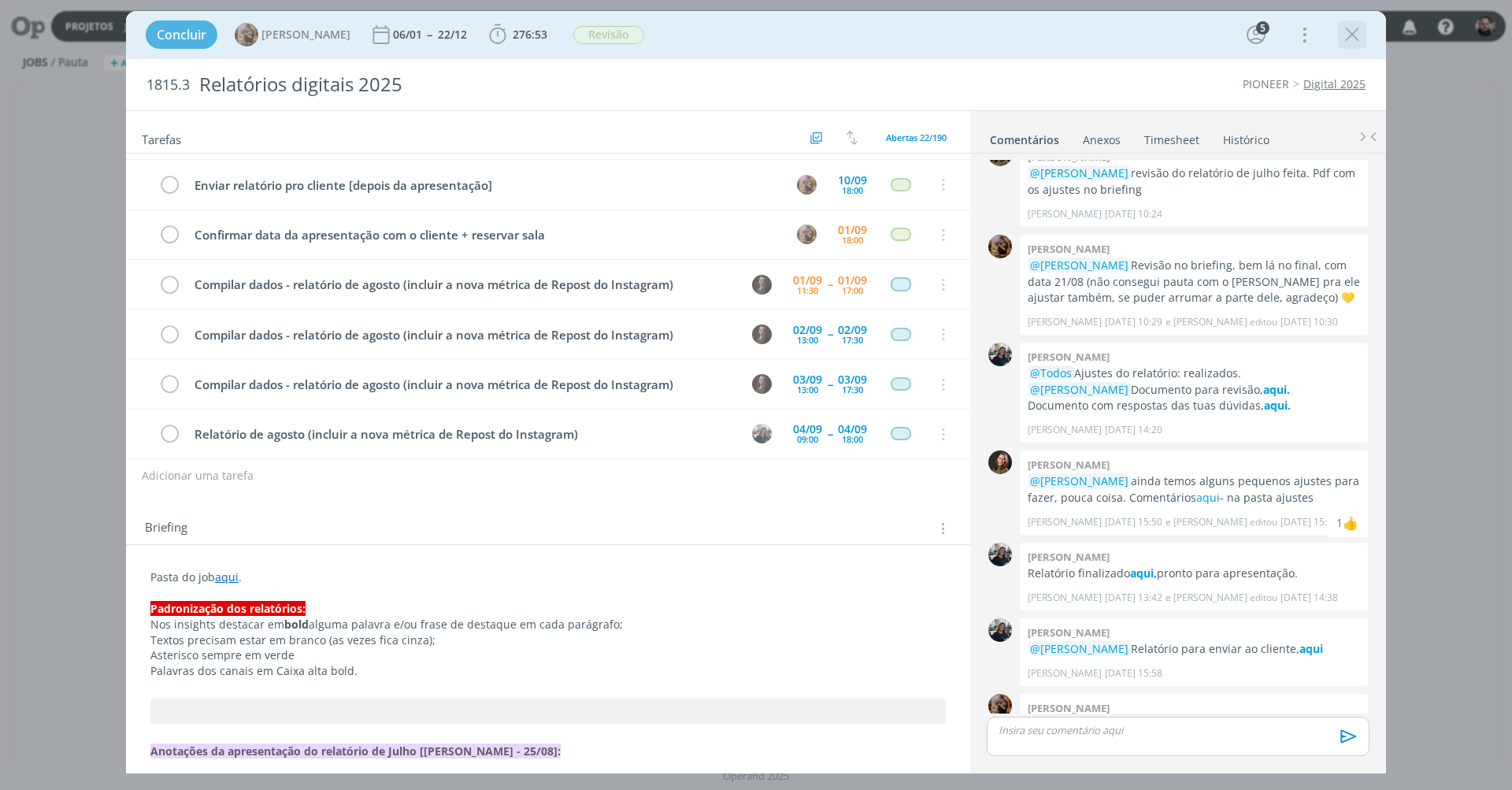
click at [1355, 35] on icon "dialog" at bounding box center [1353, 35] width 24 height 24
click at [1355, 35] on div at bounding box center [756, 395] width 1512 height 790
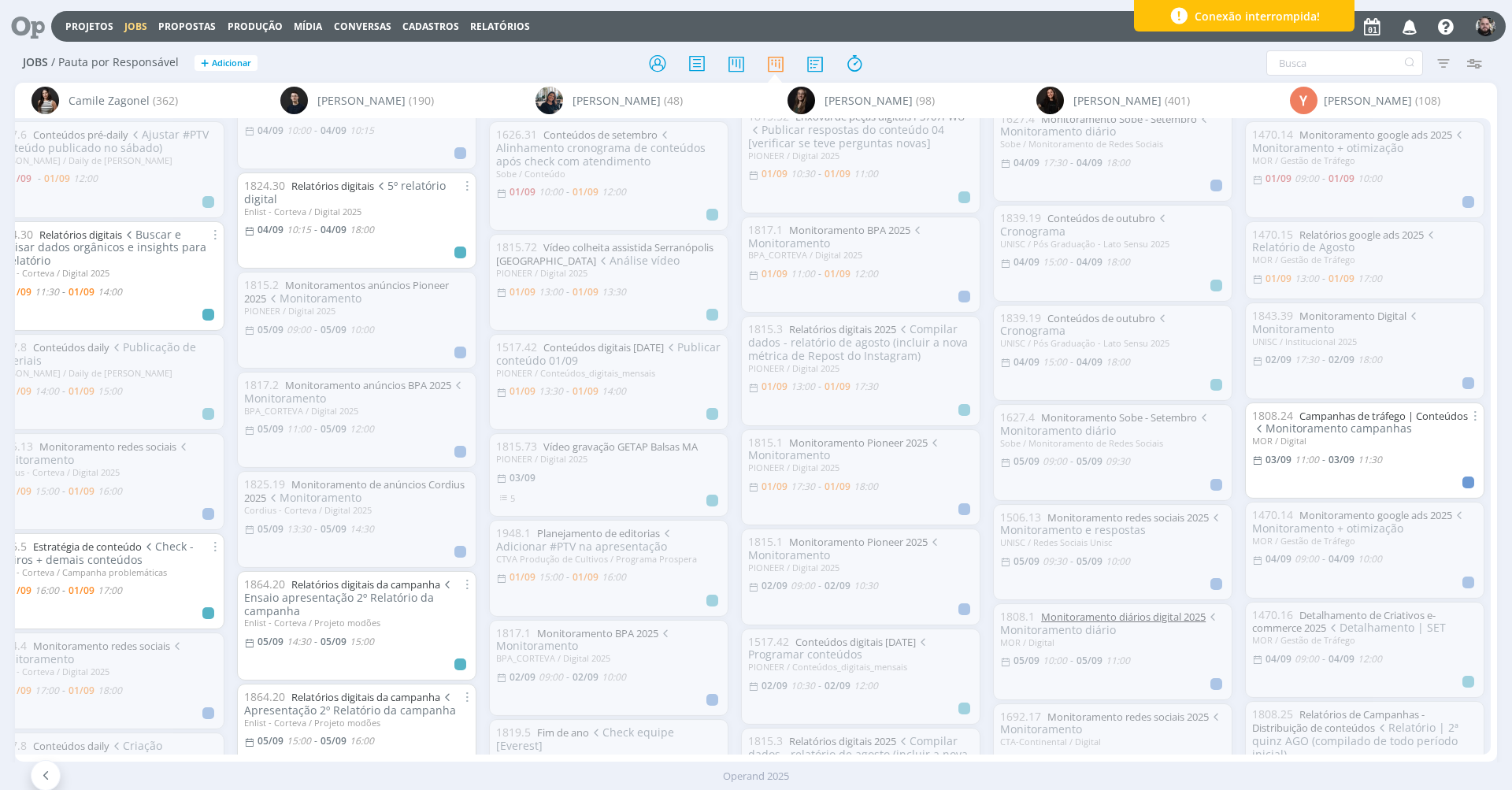
scroll to position [2887, 0]
click at [1165, 736] on div "05/09 13:00 - 05/09 17:00" at bounding box center [1113, 743] width 225 height 15
click at [1091, 705] on link "Conteúdos Outubro" at bounding box center [1095, 712] width 96 height 14
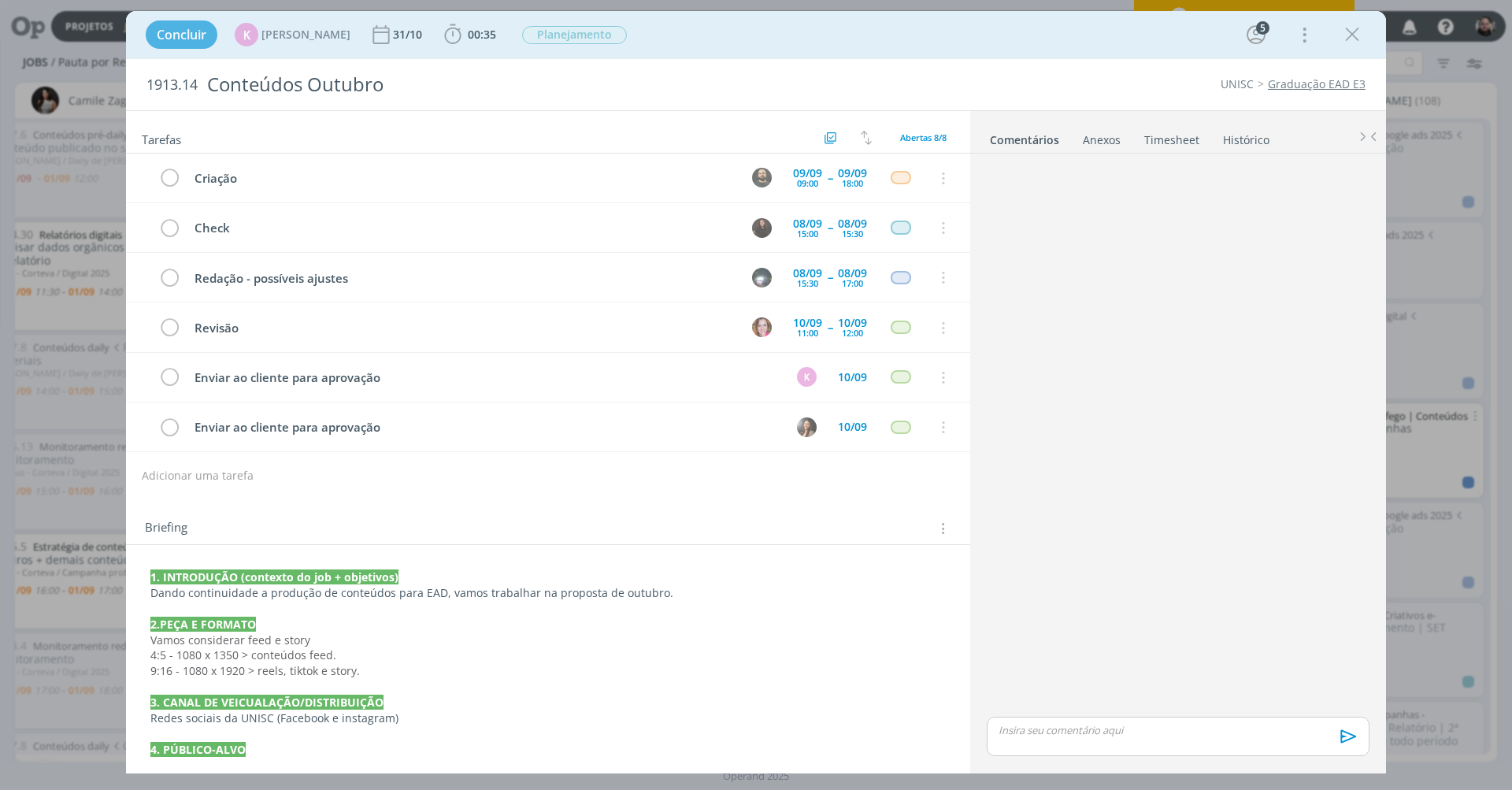
click at [687, 43] on div "Concluir K Karoline Arend 31/10 00:35 Iniciar Apontar Data * 01/09/2025 Horas *…" at bounding box center [756, 35] width 1237 height 38
click at [994, 32] on div "Concluir K Karoline Arend 31/10 00:35 Iniciar Apontar Data * 01/09/2025 Horas *…" at bounding box center [756, 35] width 1237 height 38
click at [1344, 36] on icon "dialog" at bounding box center [1353, 35] width 24 height 24
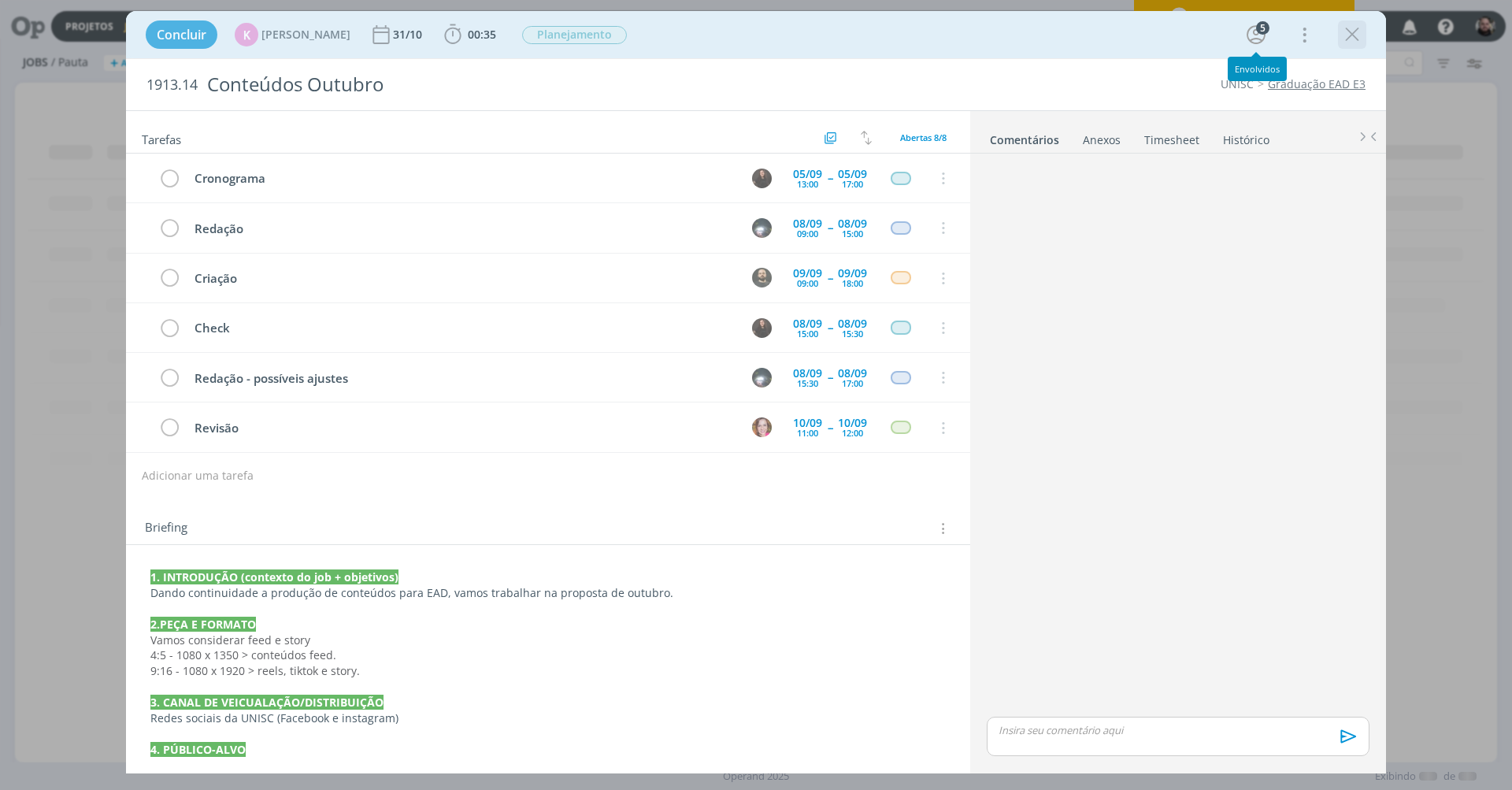
click at [1357, 38] on icon "dialog" at bounding box center [1353, 35] width 24 height 24
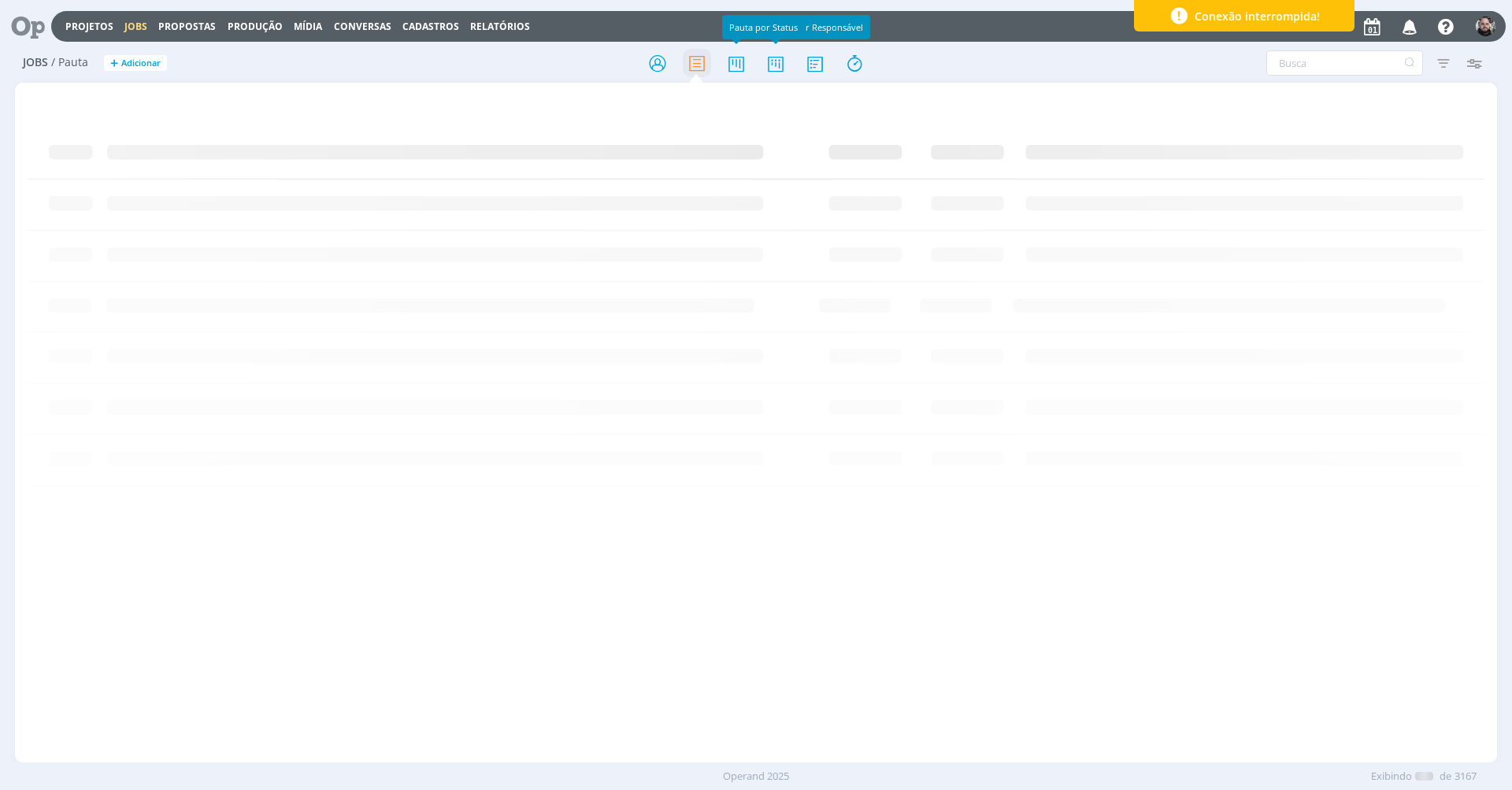
click at [696, 70] on icon at bounding box center [697, 63] width 28 height 31
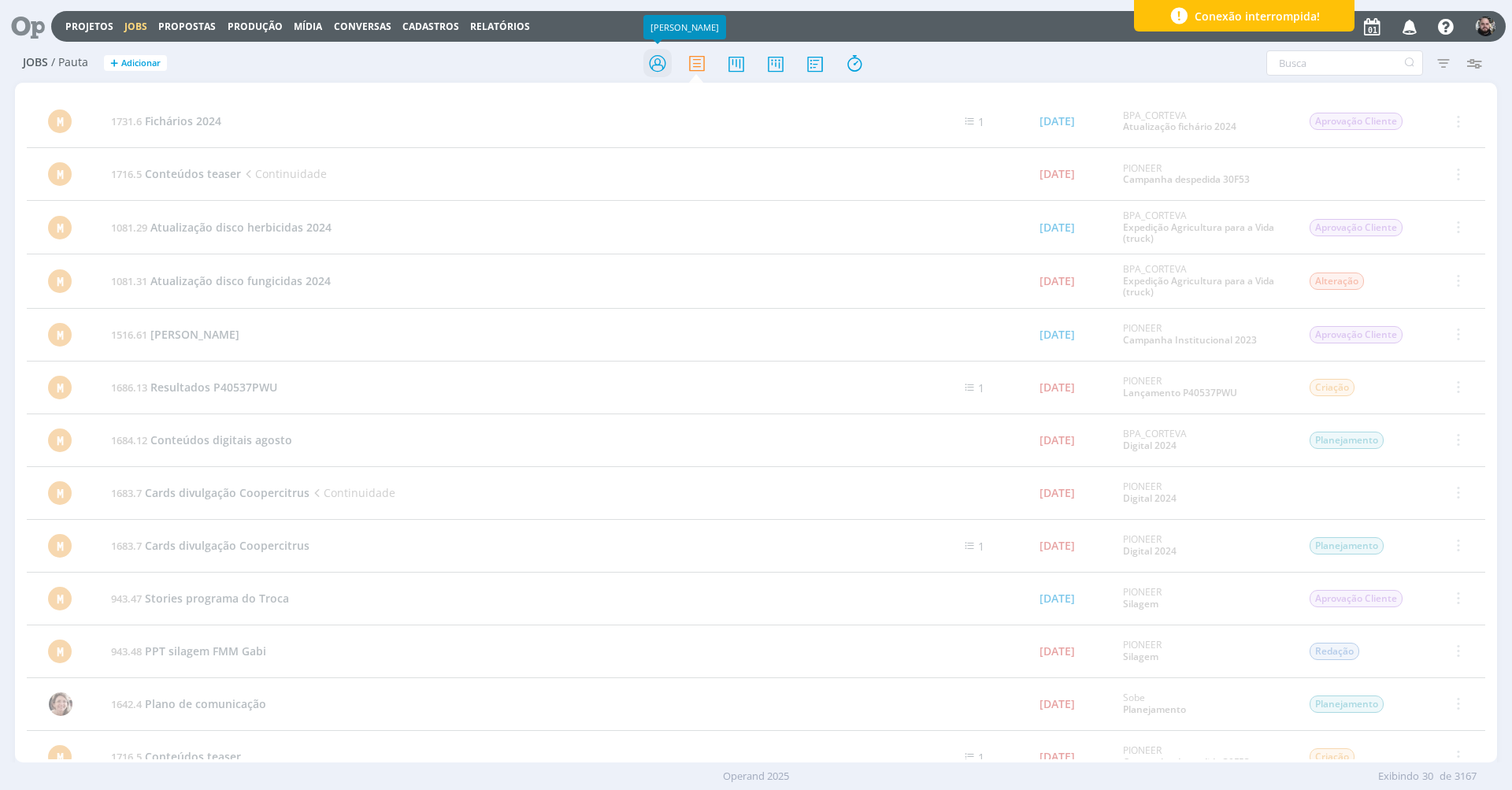
click at [655, 70] on icon at bounding box center [658, 63] width 28 height 31
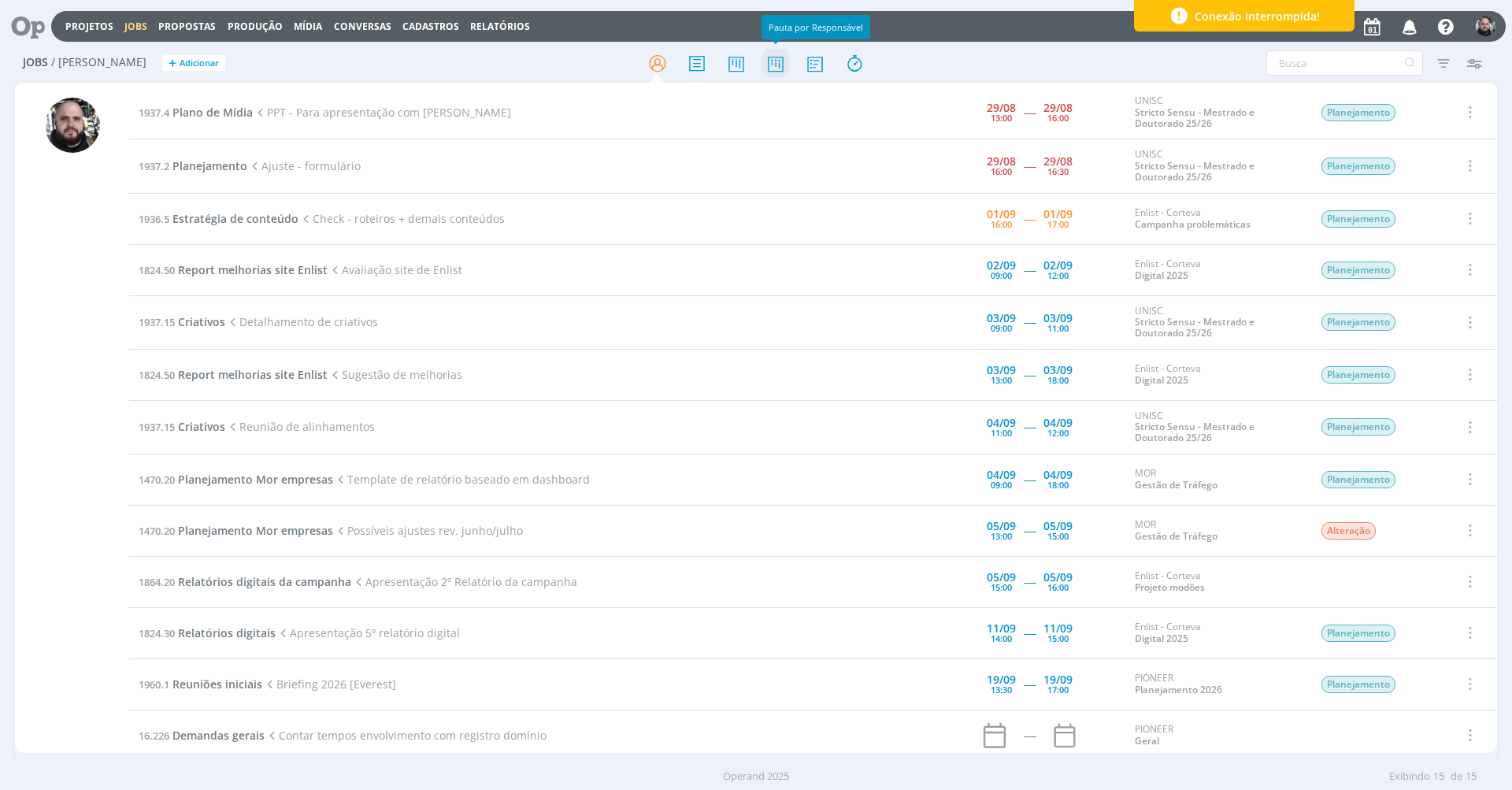
drag, startPoint x: 767, startPoint y: 60, endPoint x: 771, endPoint y: 70, distance: 10.8
click at [767, 60] on icon at bounding box center [775, 63] width 28 height 31
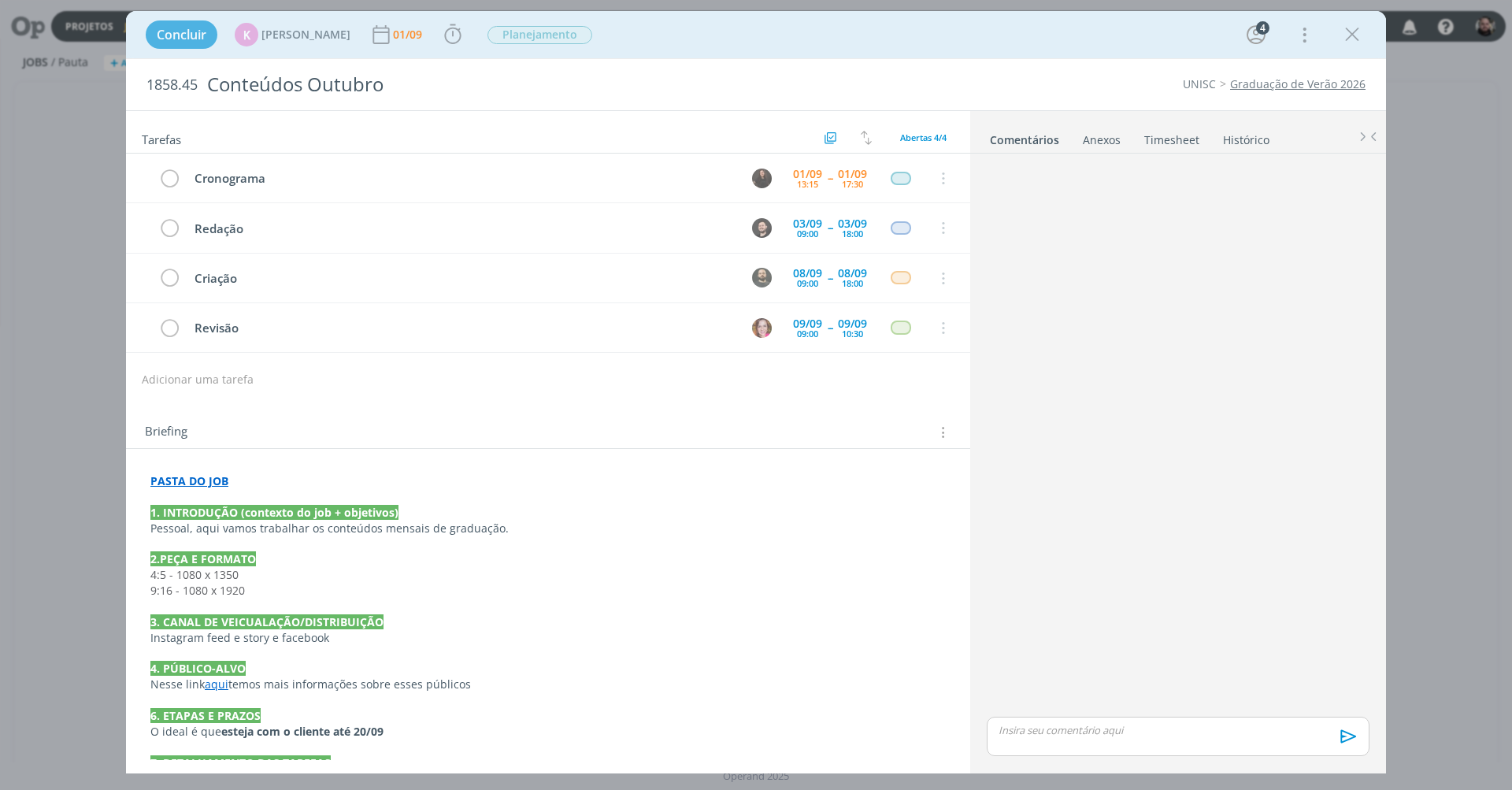
scroll to position [115, 0]
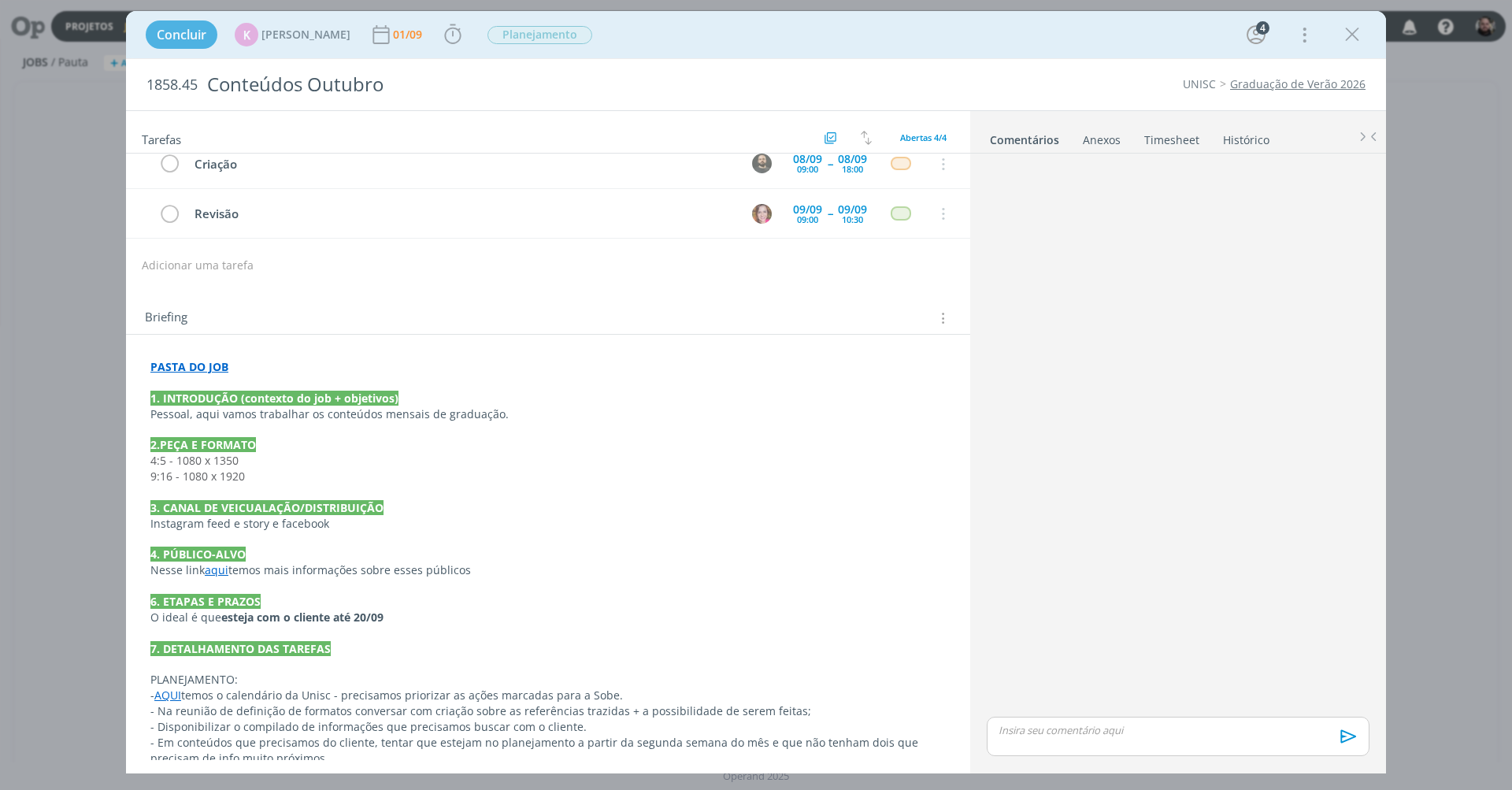
click at [1160, 262] on div "dialog" at bounding box center [1178, 436] width 396 height 554
click at [1350, 30] on icon "dialog" at bounding box center [1353, 35] width 24 height 24
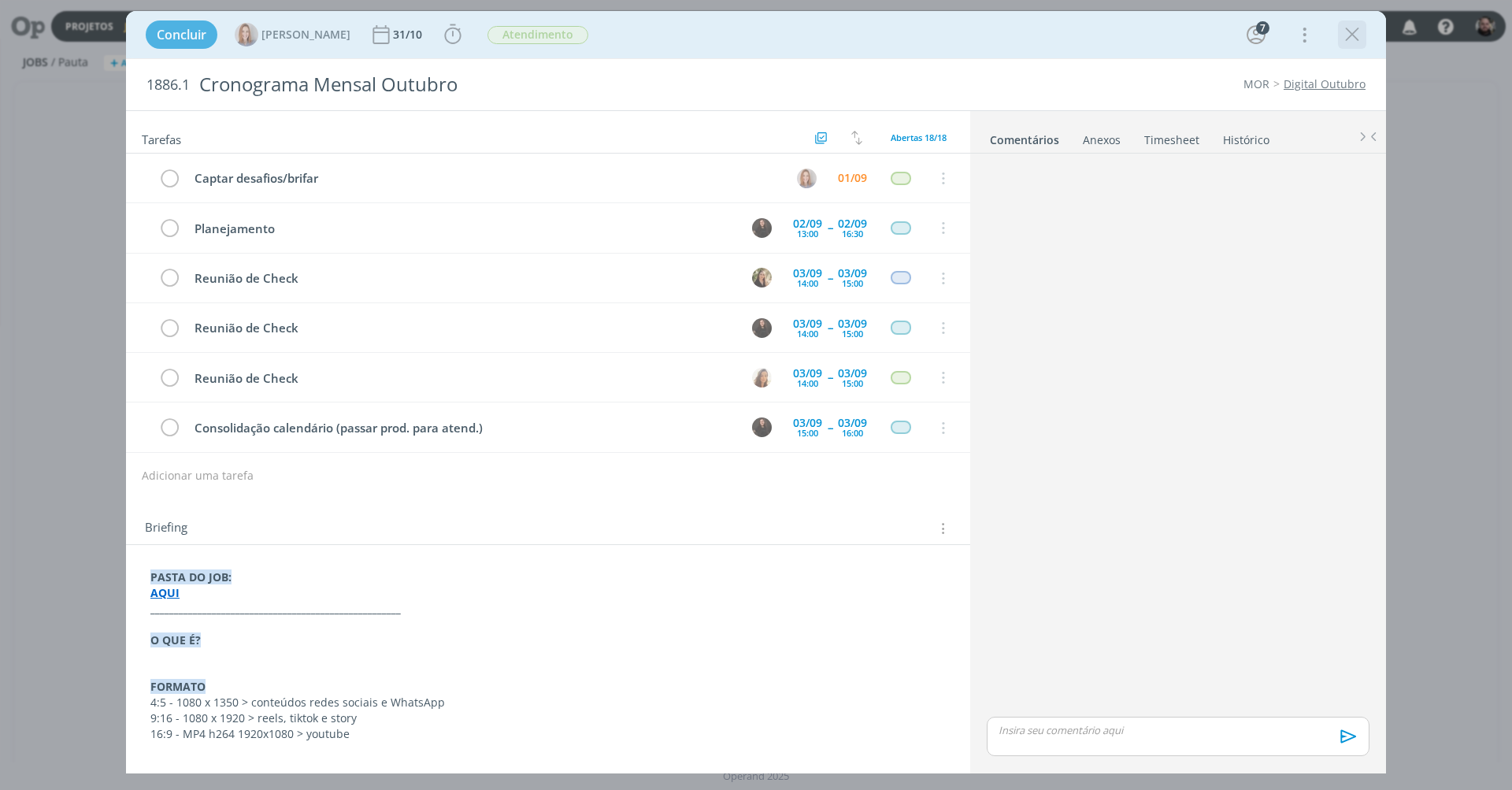
click at [1350, 35] on icon "dialog" at bounding box center [1353, 35] width 24 height 24
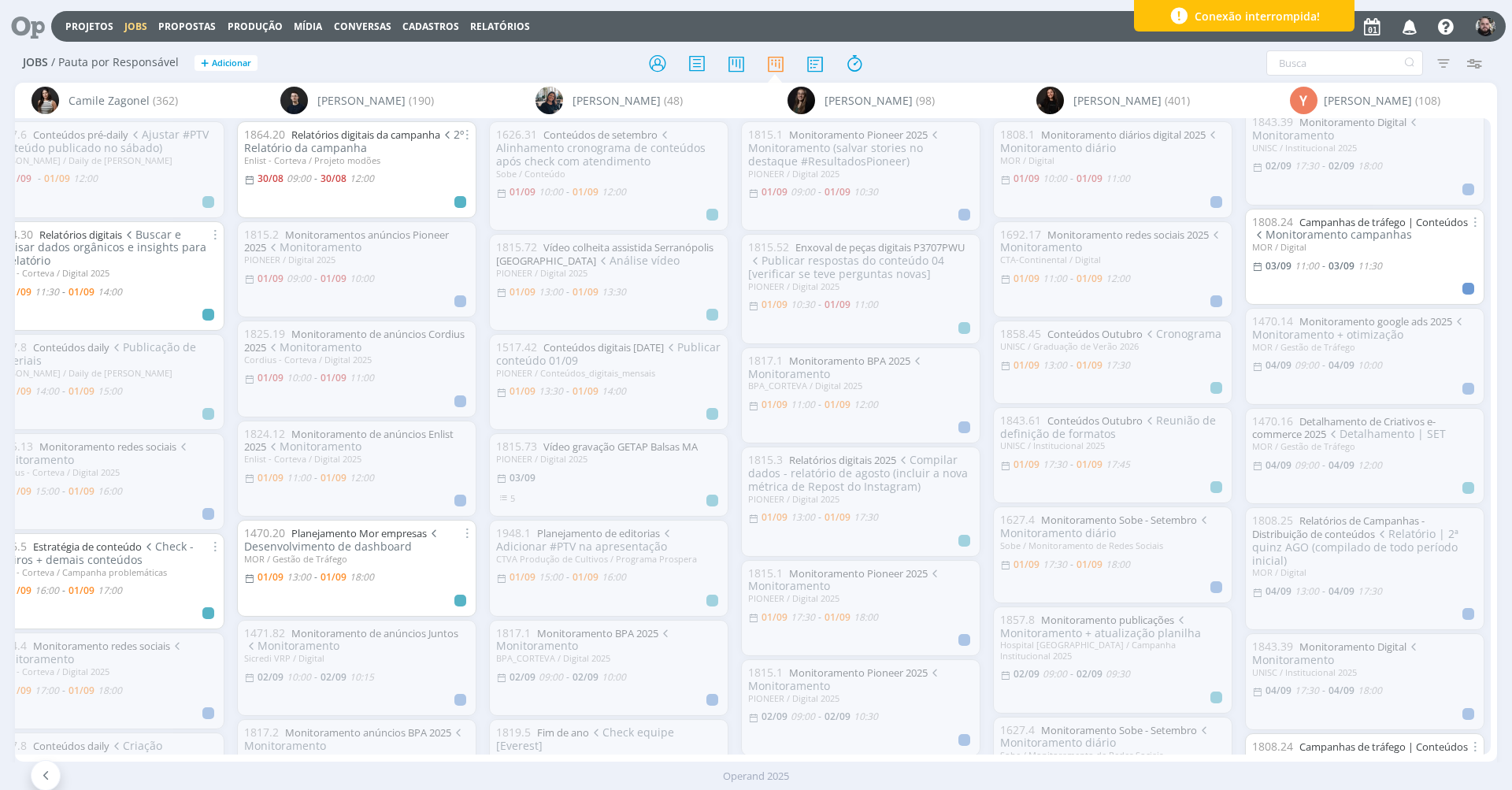
scroll to position [323, 0]
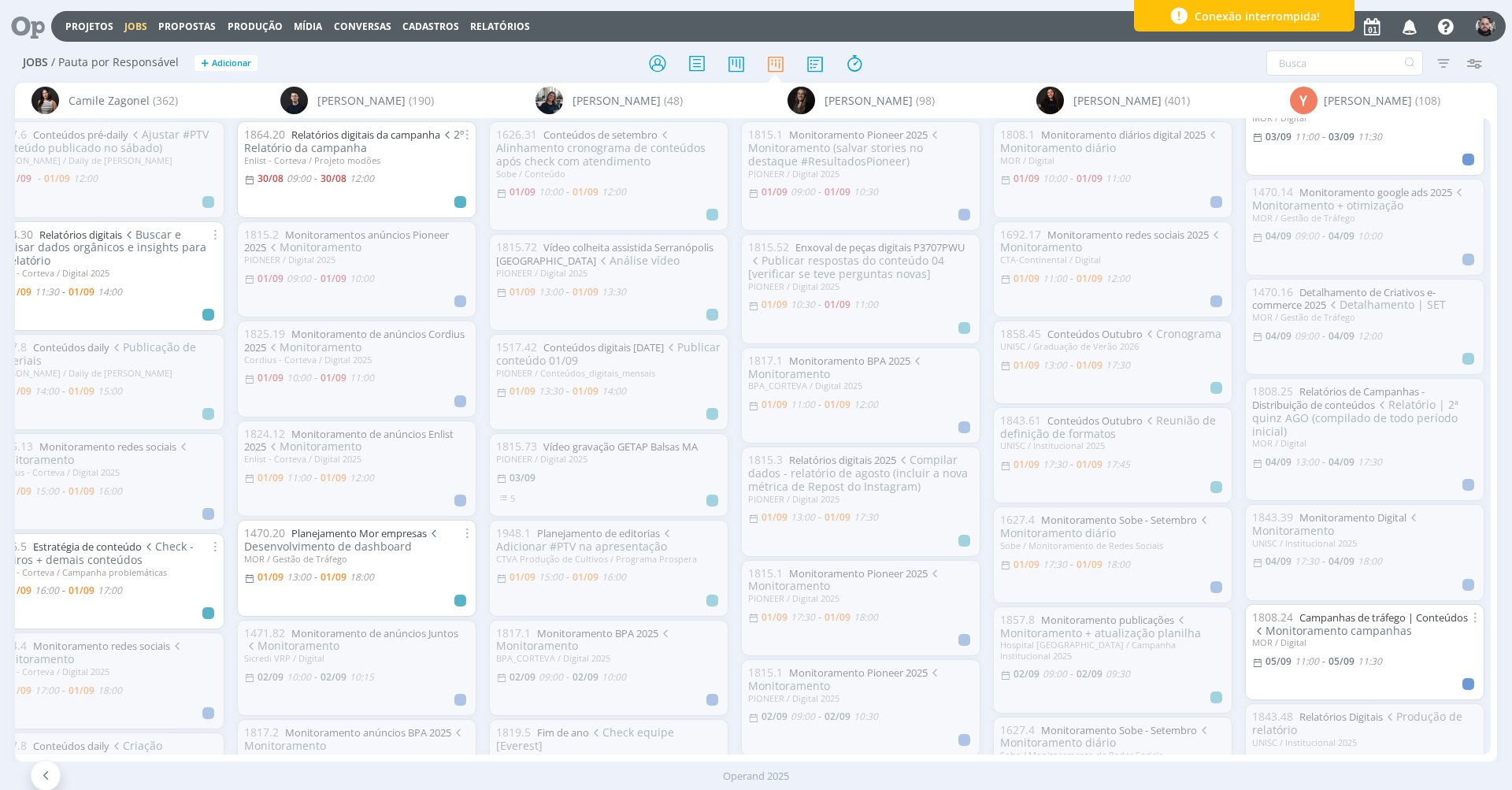
click at [1383, 403] on span "Relatório | 2ª quinz AGO (compilado de todo período inicial)" at bounding box center [1355, 417] width 206 height 42
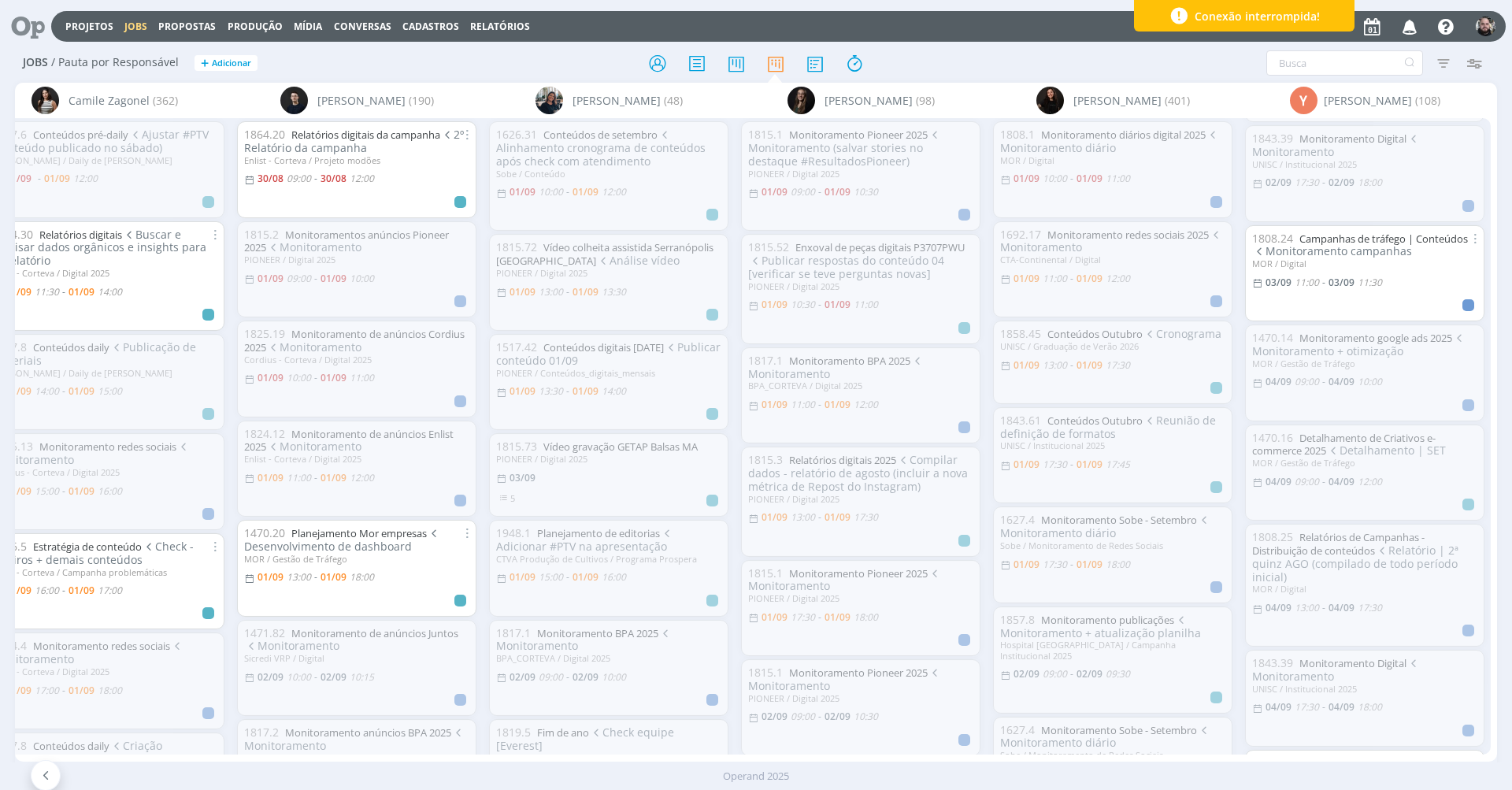
scroll to position [204, 0]
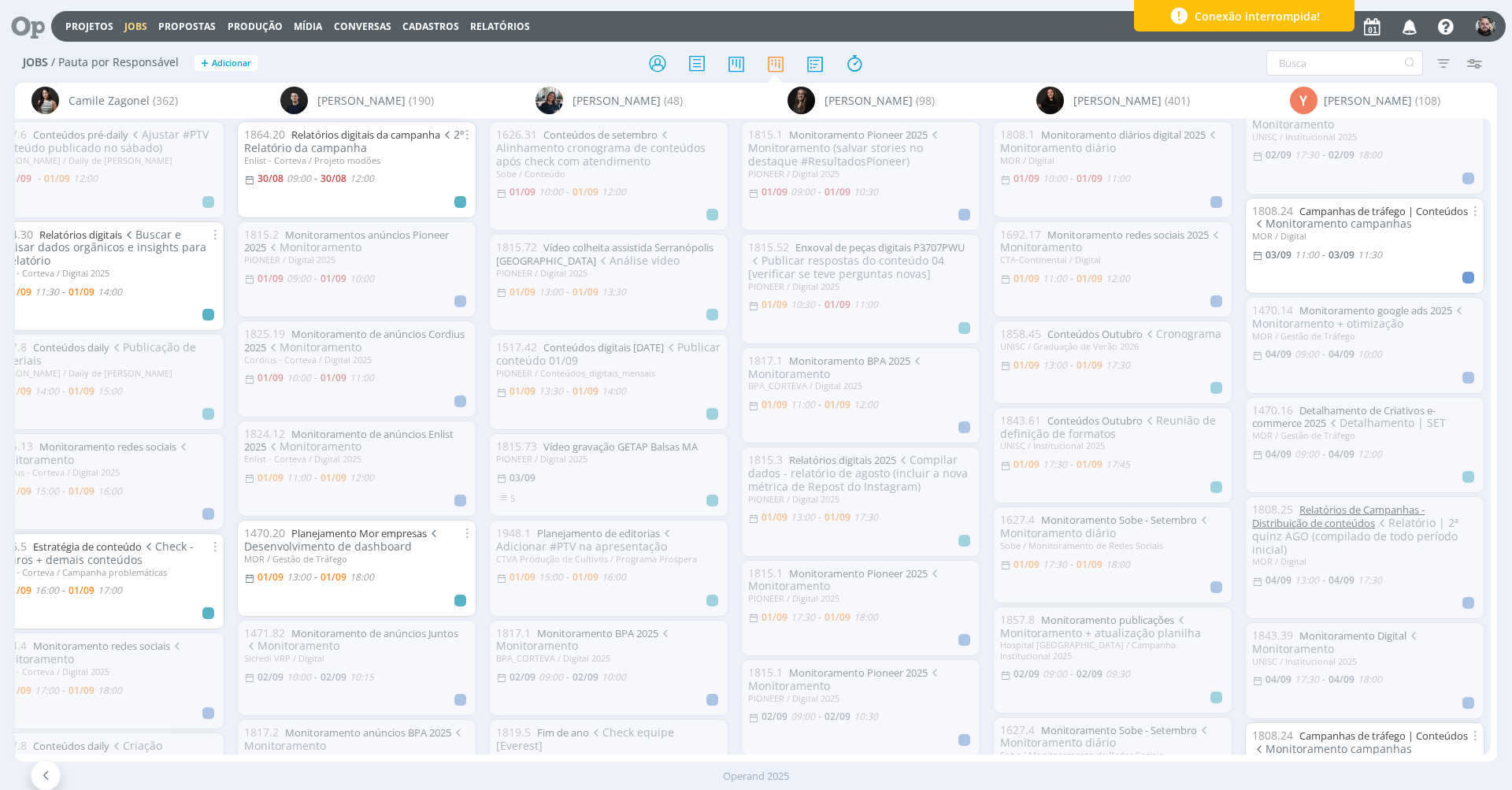
click at [1375, 502] on link "Relatórios de Campanhas - Distribuição de conteúdos" at bounding box center [1338, 516] width 172 height 28
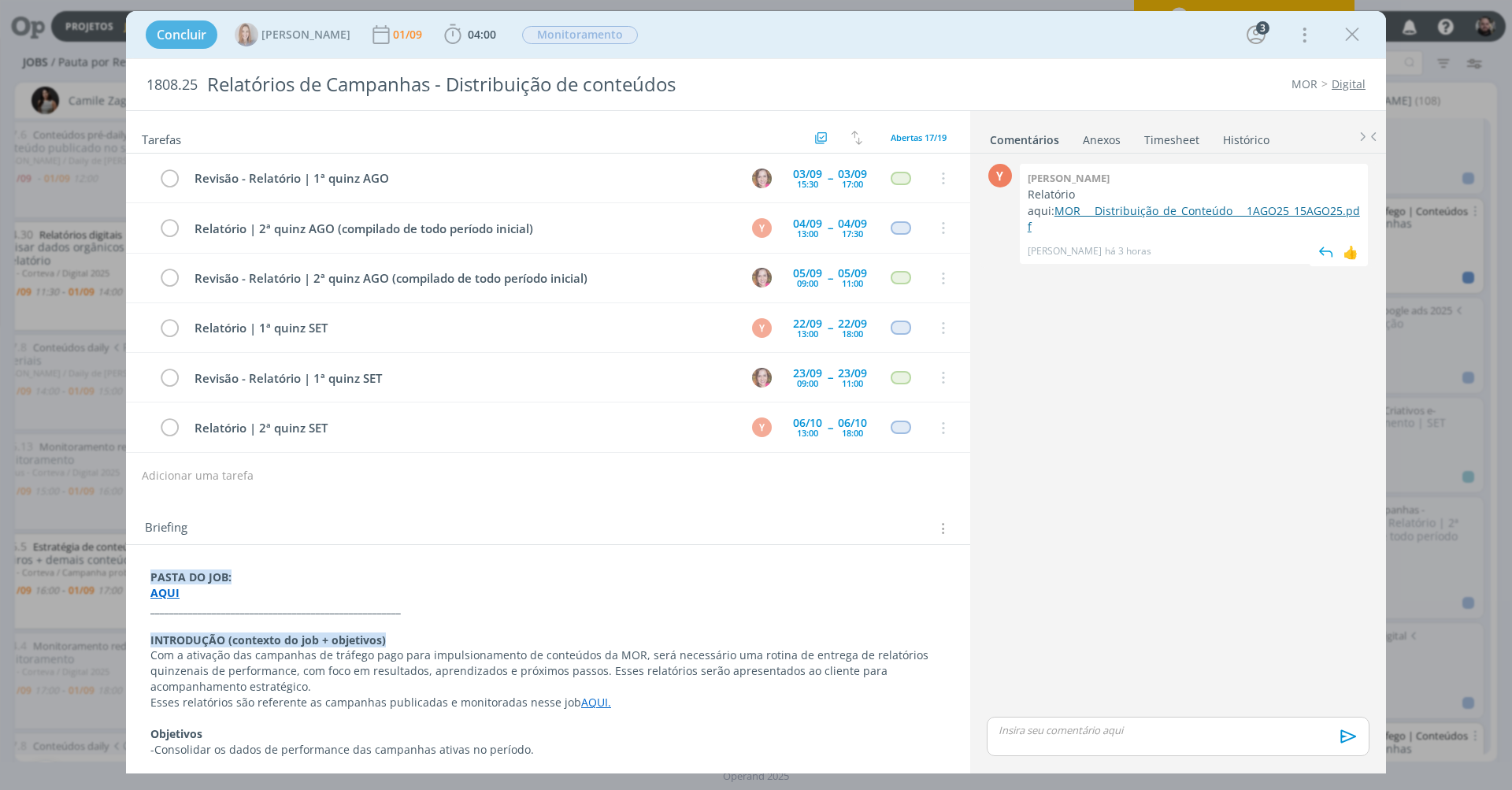
click at [1113, 211] on link "MOR___Distribuição_de_Conteúdo___1AGO25_15AGO25.pdf" at bounding box center [1193, 218] width 332 height 31
click at [1364, 28] on div "dialog" at bounding box center [1353, 35] width 28 height 28
click at [1346, 36] on icon "dialog" at bounding box center [1353, 35] width 24 height 24
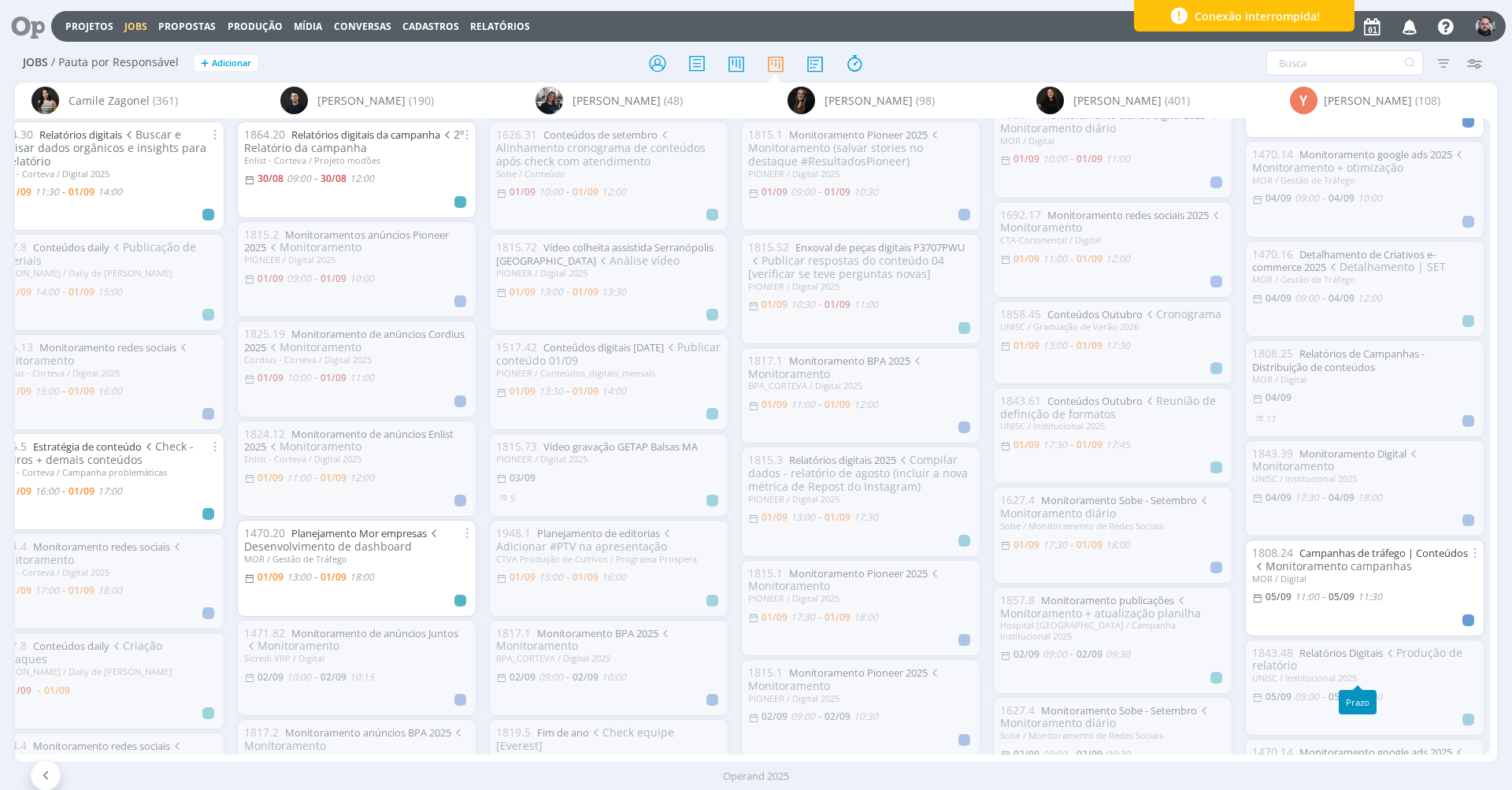
scroll to position [389, 0]
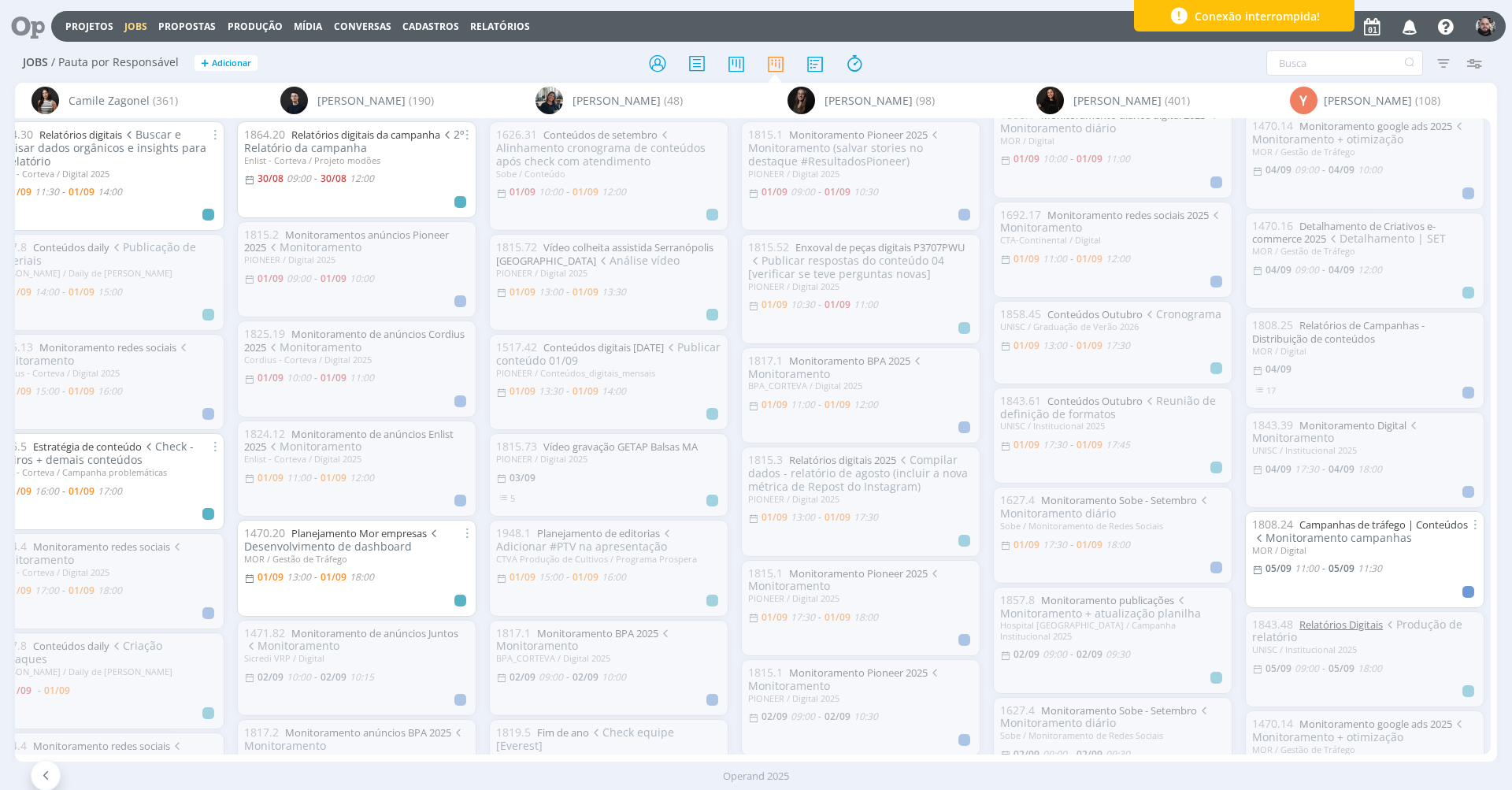
drag, startPoint x: 1481, startPoint y: 567, endPoint x: 1346, endPoint y: 606, distance: 140.5
click at [1407, 633] on div "1843.48 Relatórios Digitais Produção de relatório UNISC / Institucional 2025 05…" at bounding box center [1364, 658] width 225 height 83
click at [1042, 70] on div "Jobs / Pauta por Responsável + Adicionar Filtrar Filtrar Limpar Tipo Jobs e Tar…" at bounding box center [756, 420] width 1512 height 753
click at [665, 59] on icon at bounding box center [658, 63] width 28 height 31
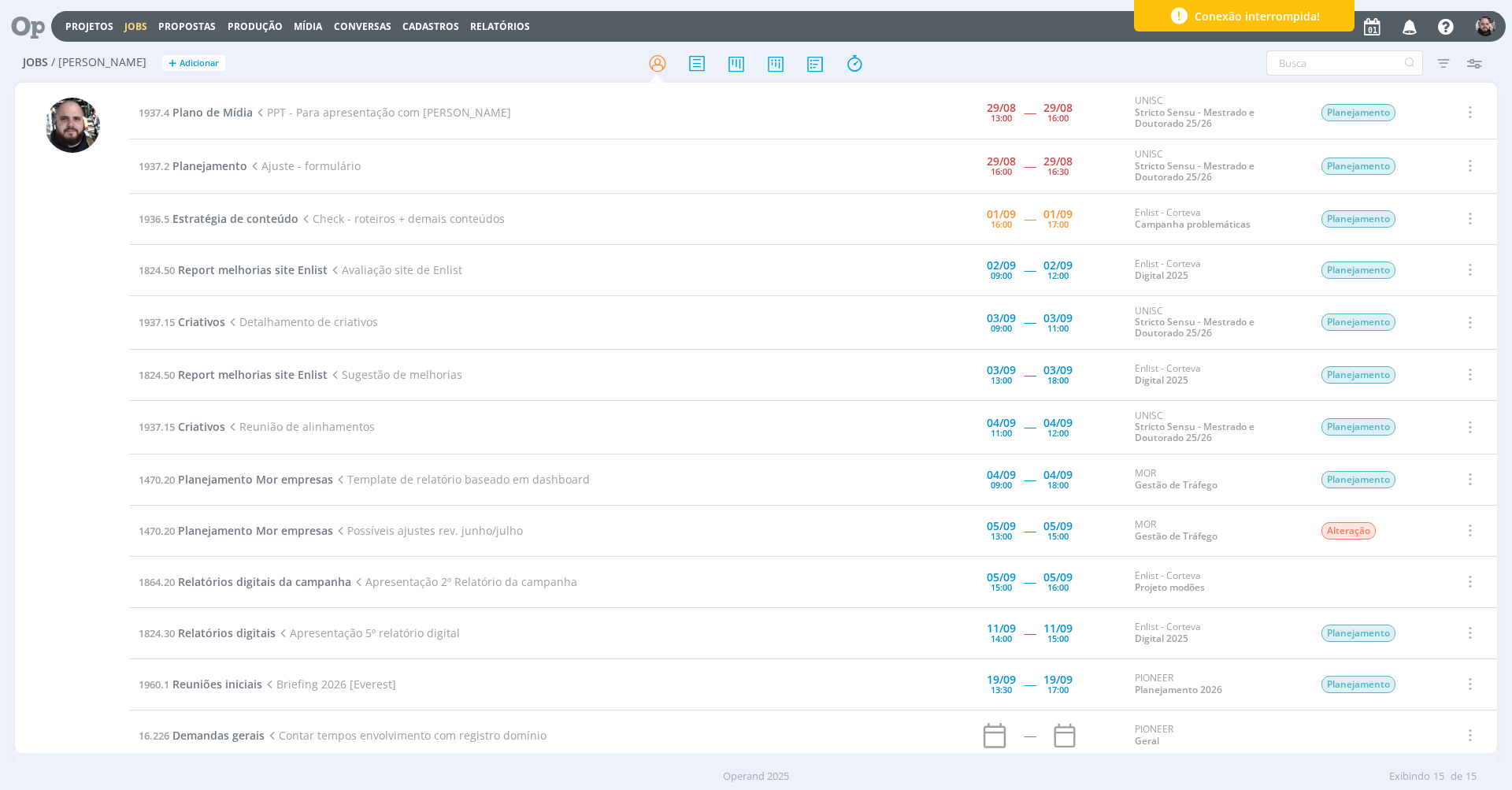
click at [1001, 40] on div "Projetos Jobs Propostas Produção Mídia Conversas Cadastros Relatórios Notificaç…" at bounding box center [777, 26] width 1454 height 31
click at [225, 167] on span "Planejamento" at bounding box center [209, 165] width 75 height 15
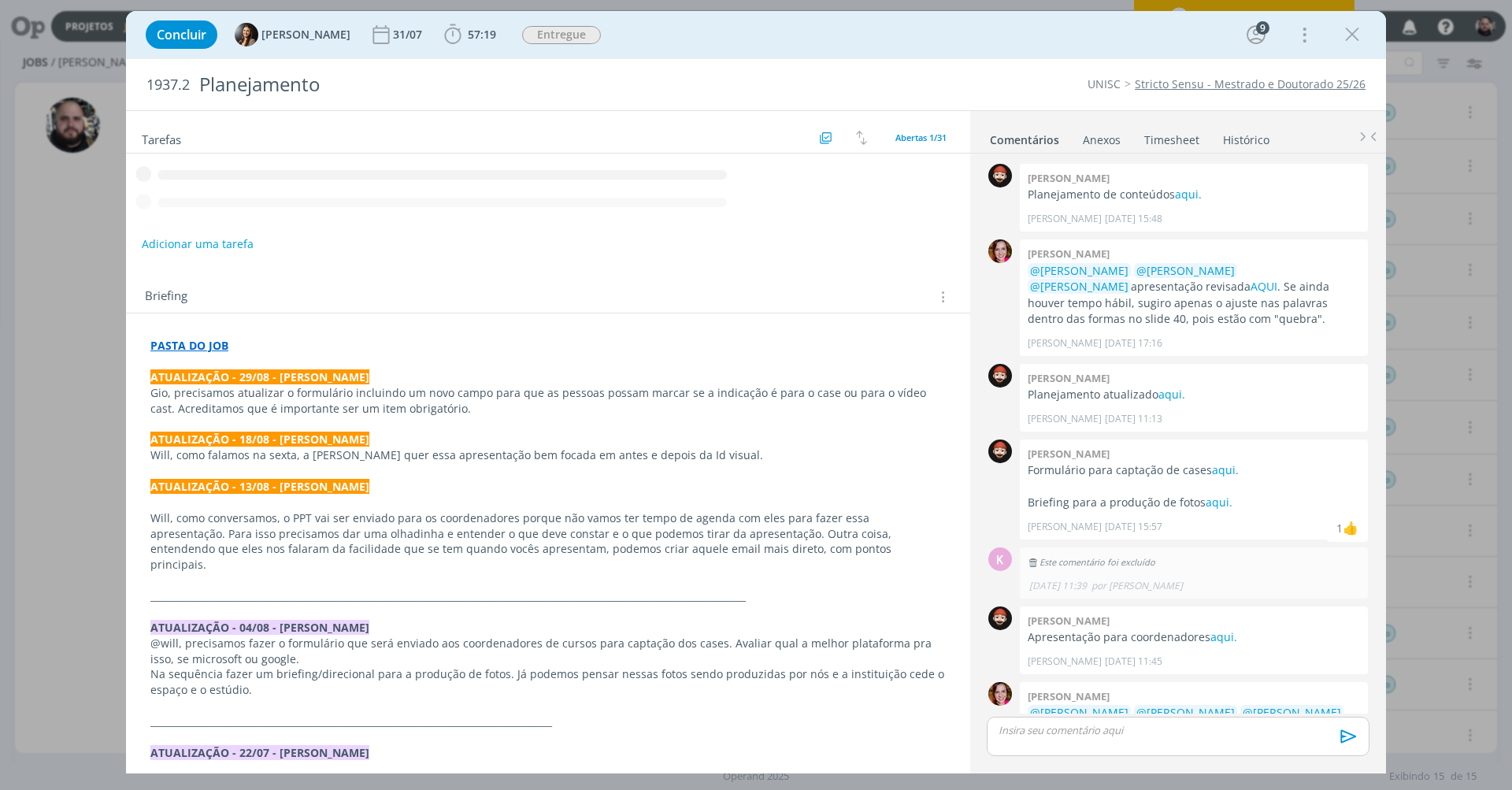
scroll to position [328, 0]
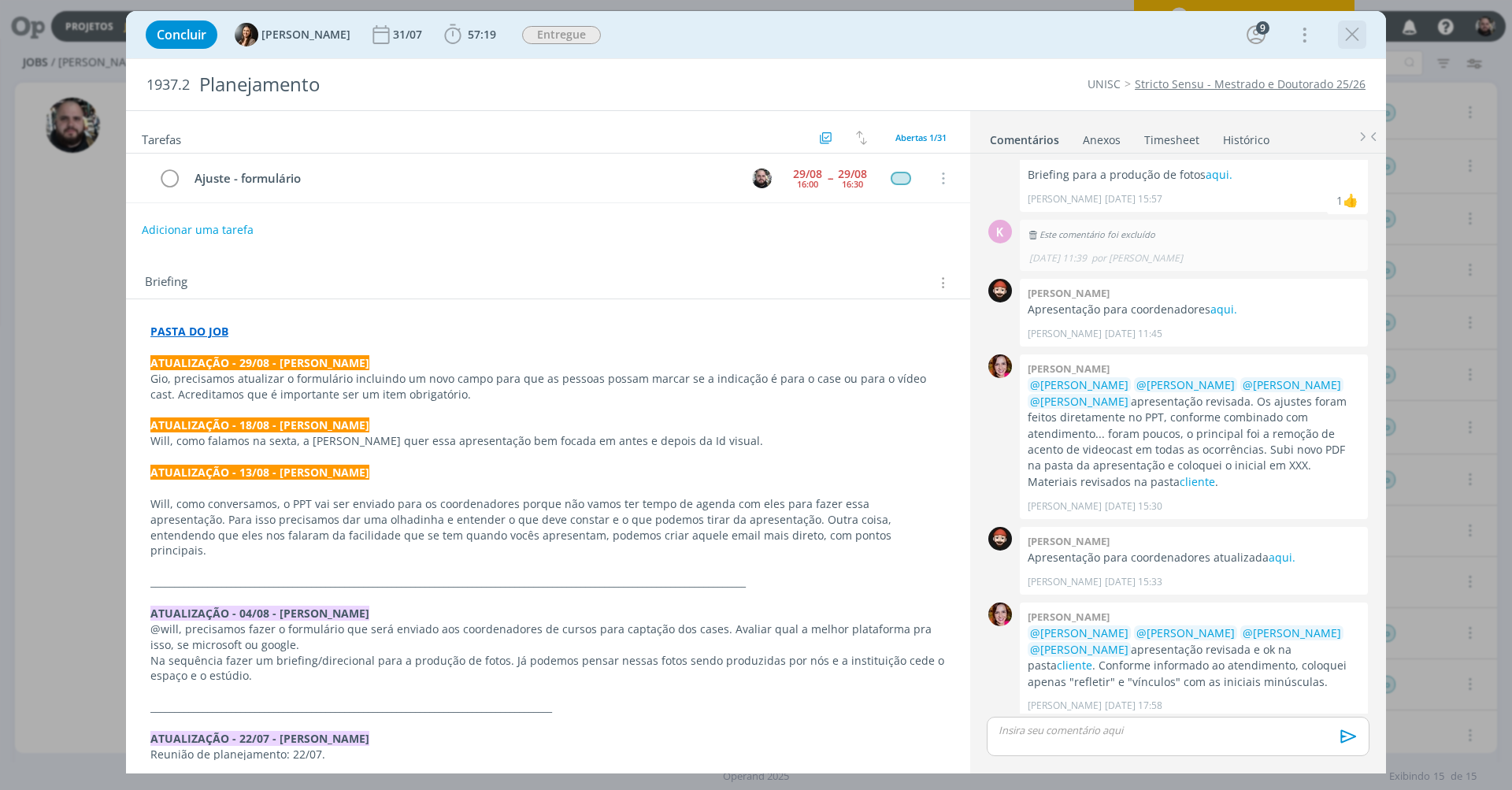
click at [1346, 32] on icon "dialog" at bounding box center [1353, 35] width 24 height 24
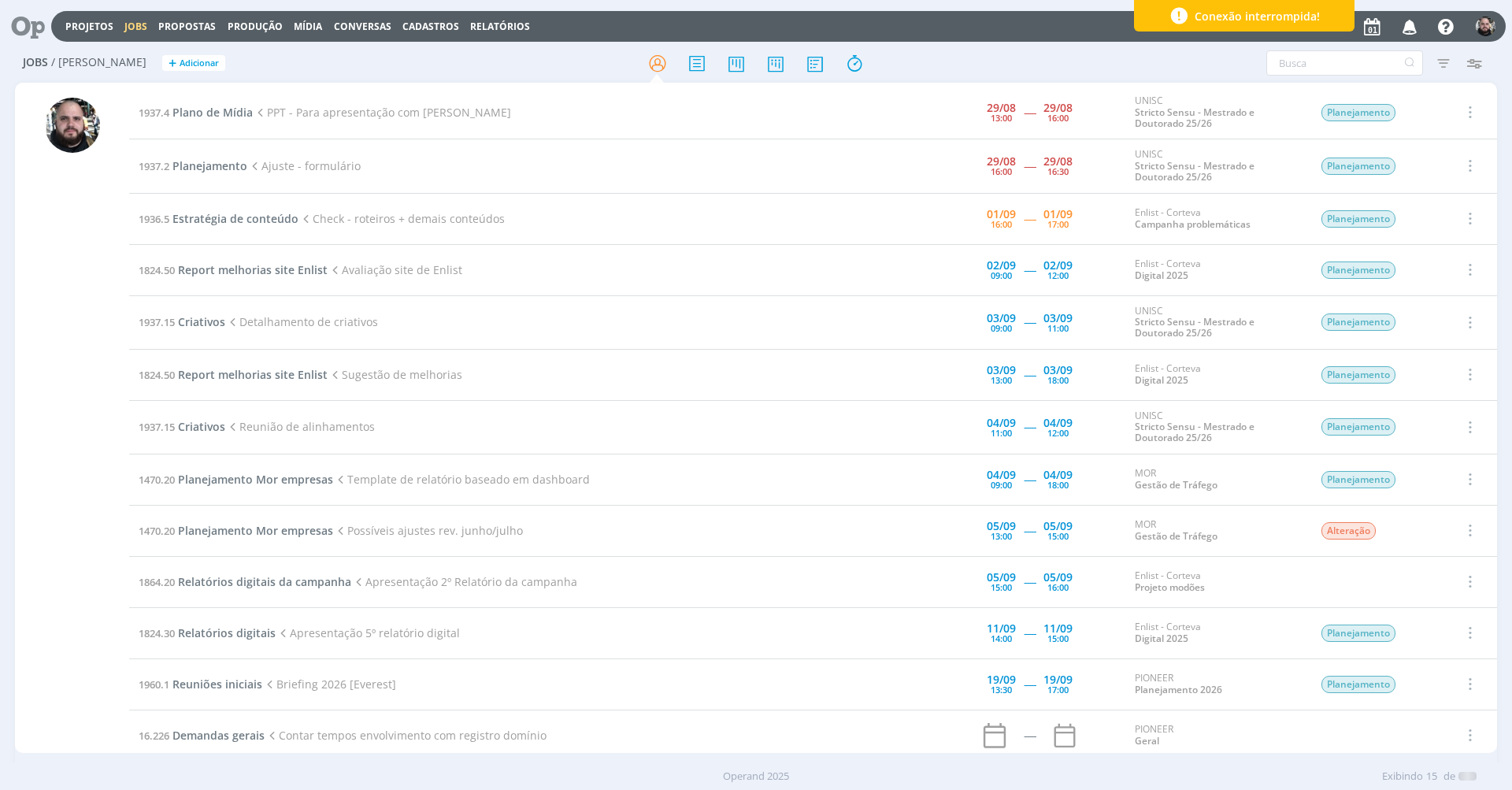
click at [1346, 32] on div at bounding box center [756, 395] width 1512 height 790
click at [995, 57] on div at bounding box center [755, 63] width 493 height 28
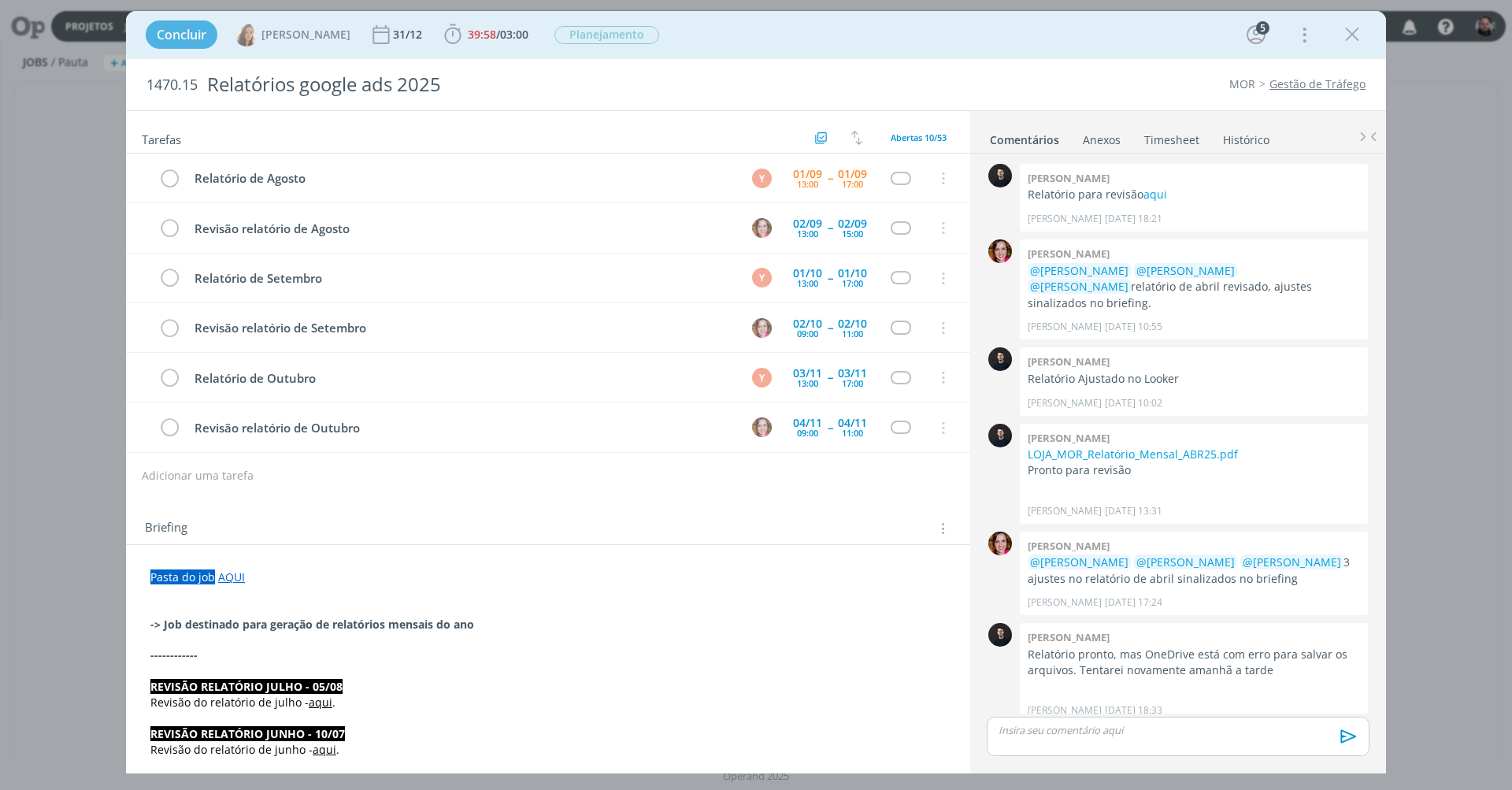
scroll to position [1269, 0]
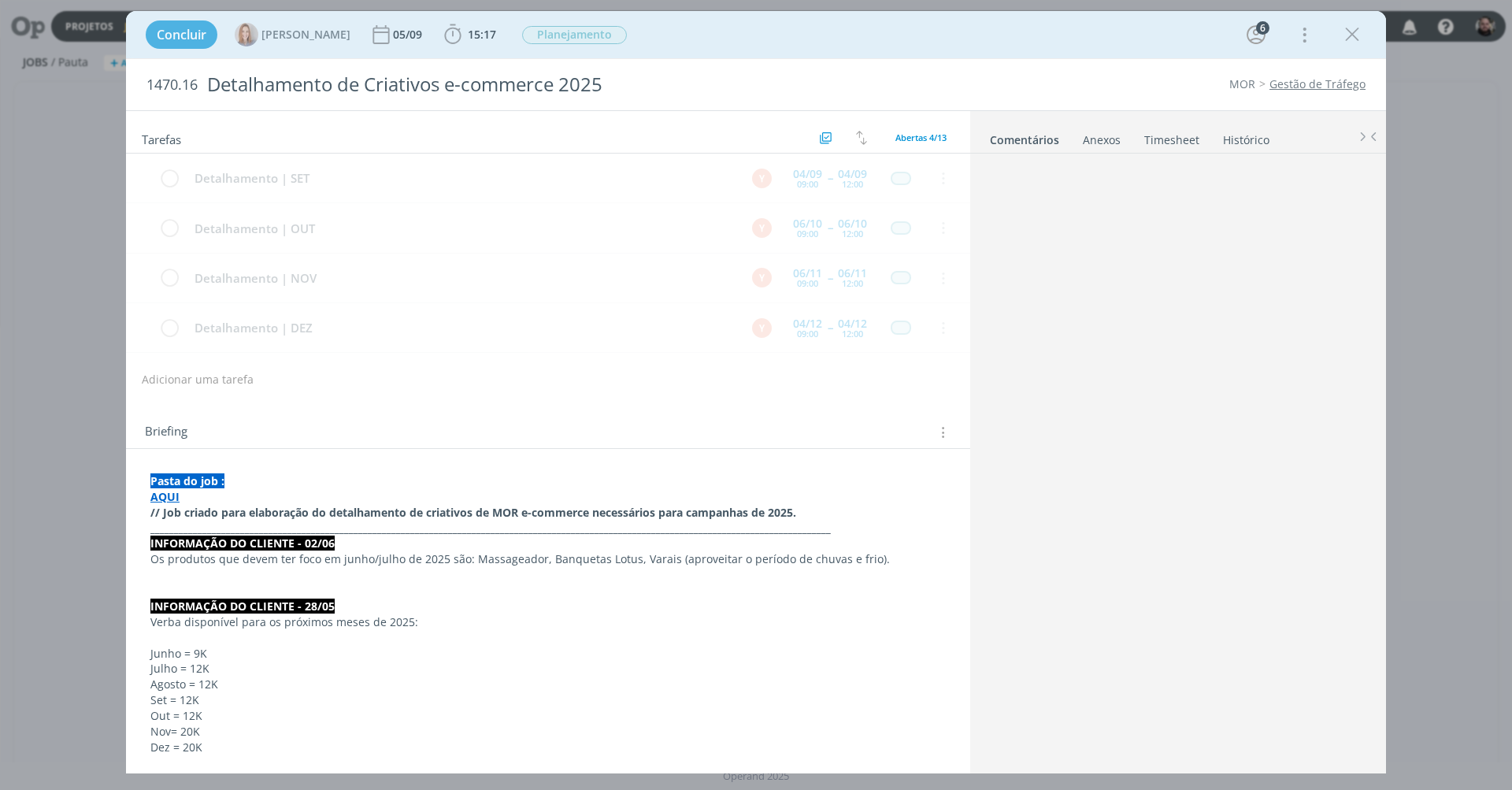
scroll to position [639, 0]
